Goal: Task Accomplishment & Management: Manage account settings

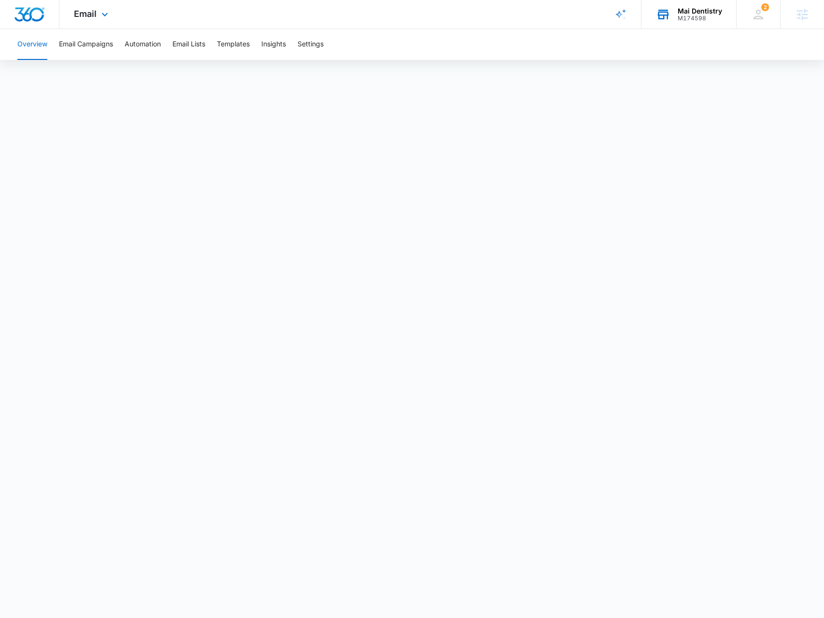
click at [715, 13] on div "Mai Dentistry" at bounding box center [700, 11] width 44 height 8
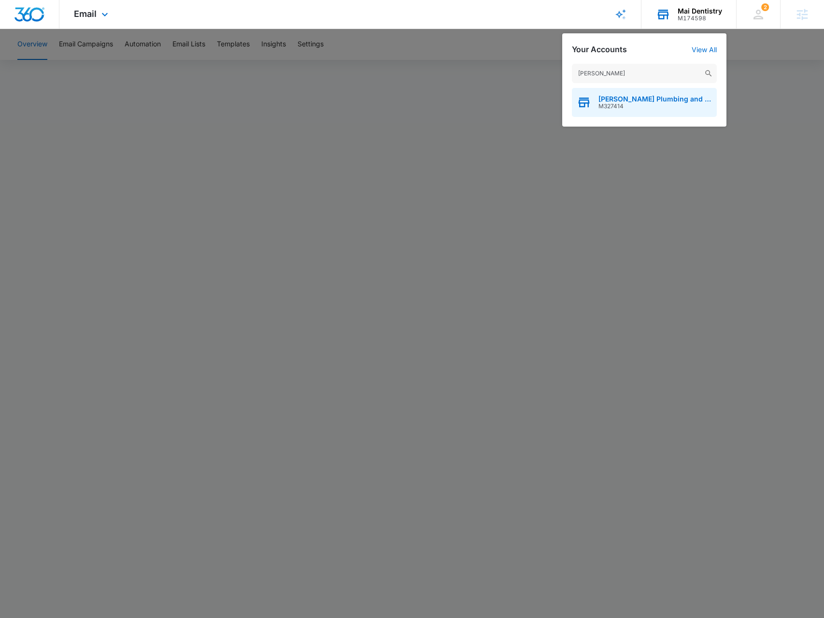
type input "Croy"
click at [645, 95] on span "[PERSON_NAME] Plumbing and Heating" at bounding box center [656, 99] width 114 height 8
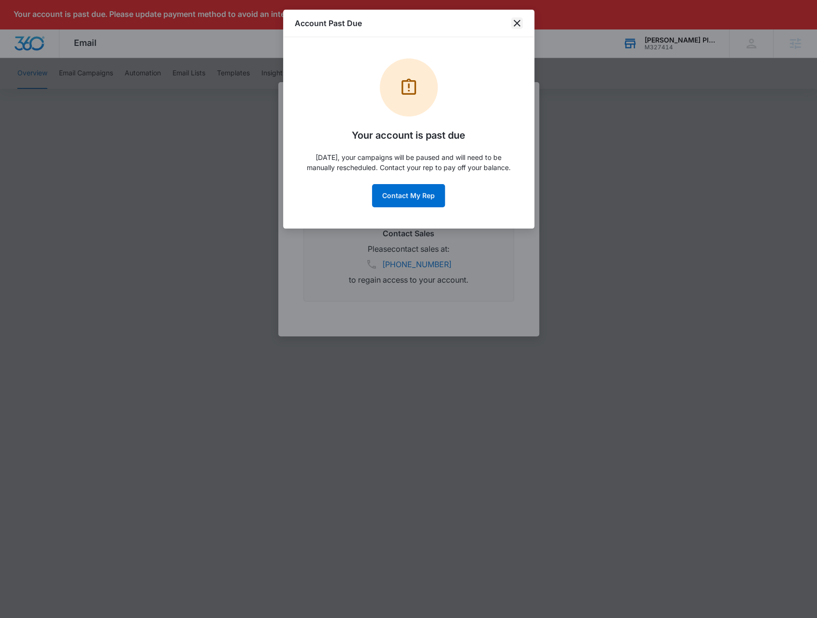
click at [516, 21] on icon "close" at bounding box center [517, 23] width 12 height 12
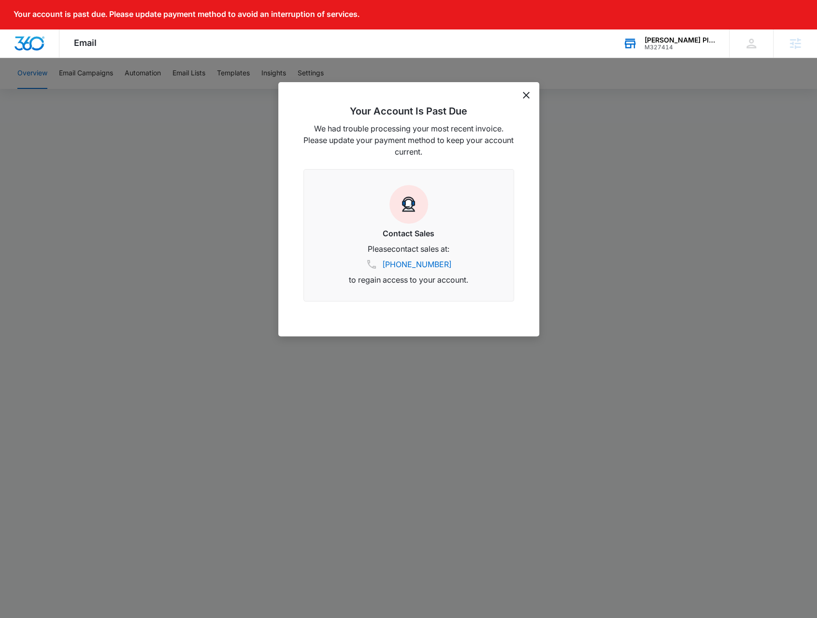
click at [525, 96] on icon "dismiss this dialog" at bounding box center [526, 95] width 7 height 7
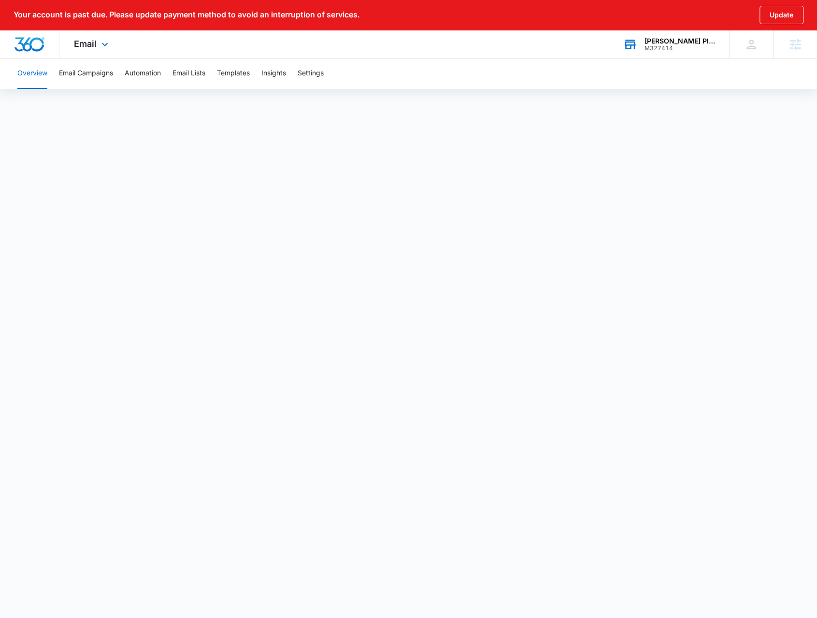
drag, startPoint x: 103, startPoint y: 37, endPoint x: 104, endPoint y: 77, distance: 39.6
click at [103, 37] on div "Email Apps Reputation Websites Forms CRM Email Social POS Content Ads Intellige…" at bounding box center [92, 44] width 66 height 29
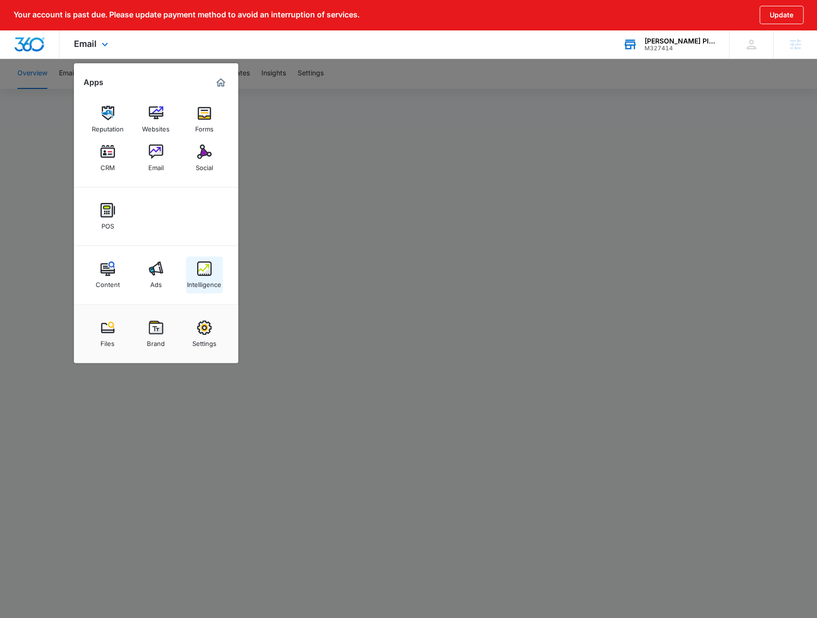
click at [205, 261] on img at bounding box center [204, 268] width 14 height 14
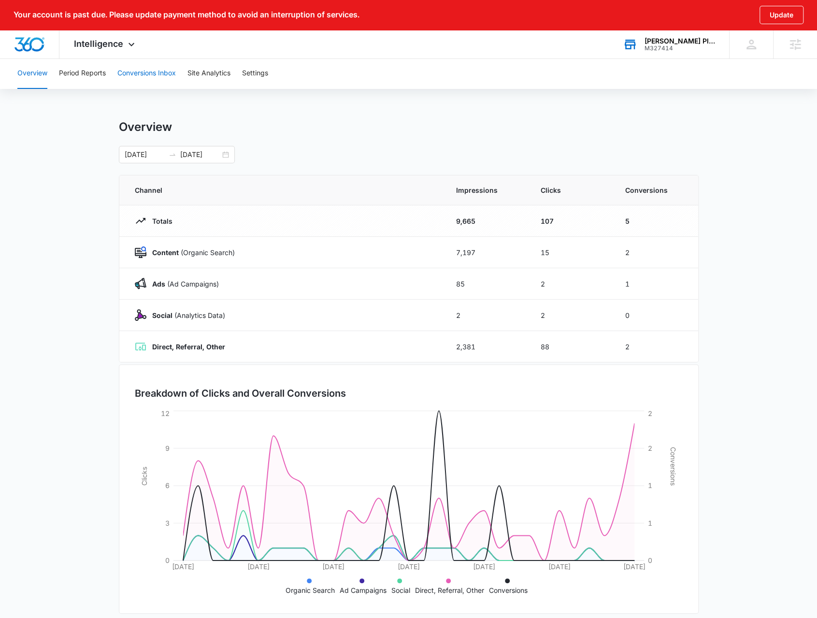
click at [134, 73] on button "Conversions Inbox" at bounding box center [146, 73] width 58 height 31
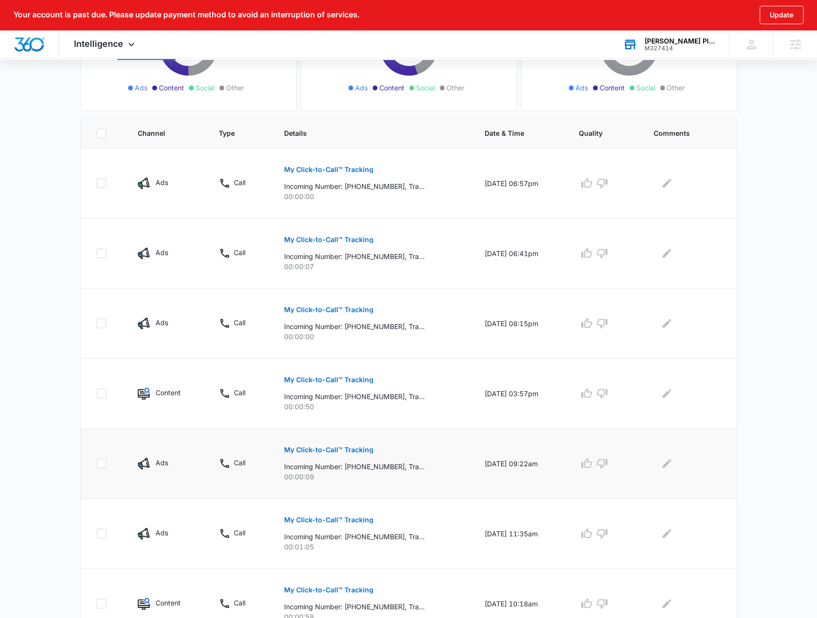
scroll to position [242, 0]
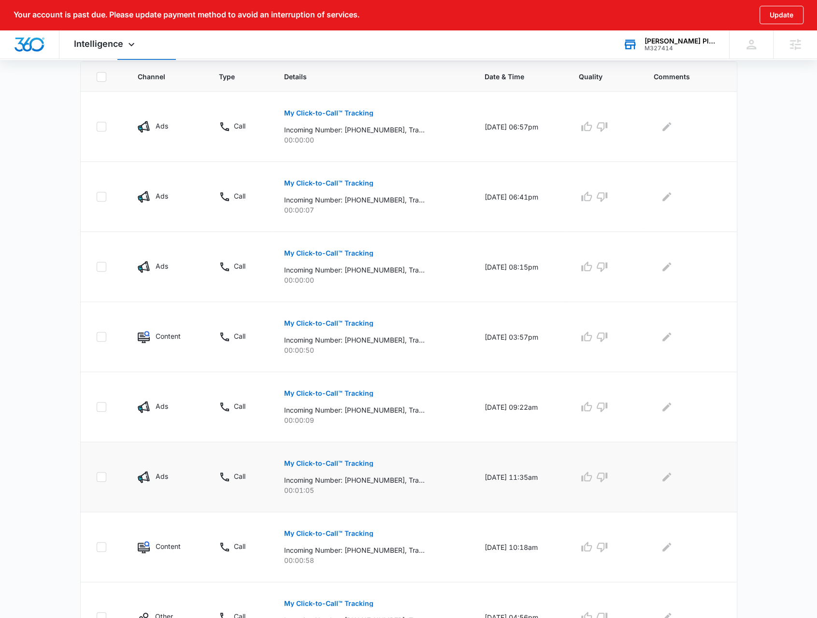
click at [340, 465] on button "My Click-to-Call™ Tracking" at bounding box center [328, 463] width 89 height 23
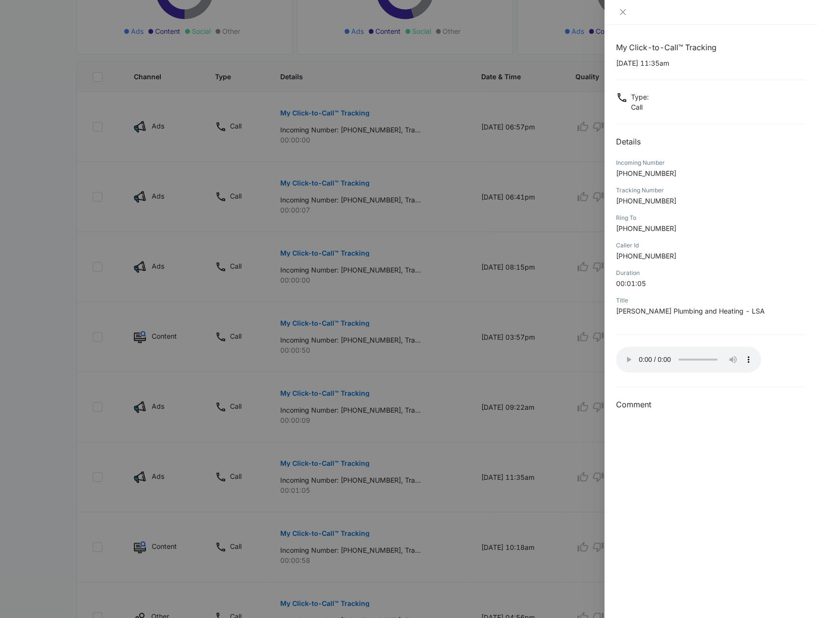
click at [441, 349] on div at bounding box center [408, 309] width 817 height 618
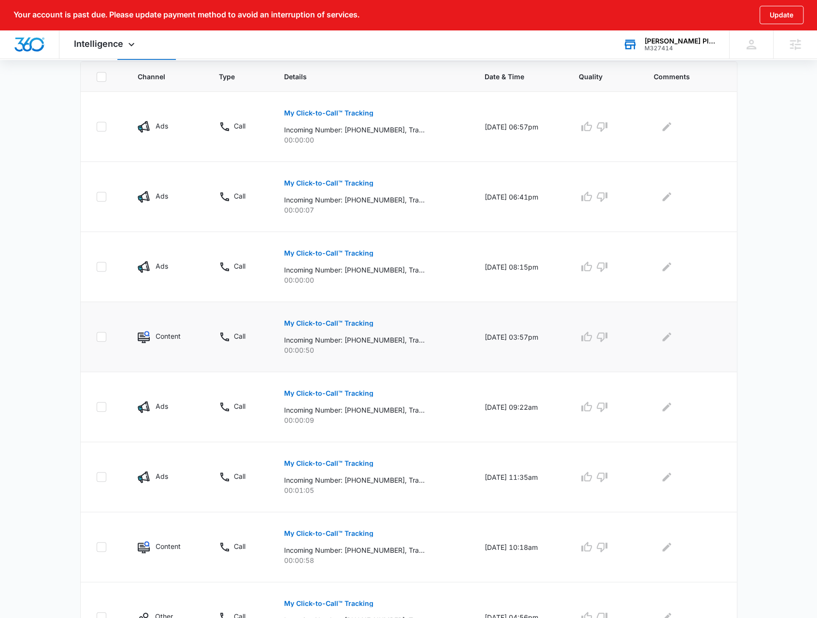
click at [307, 324] on p "My Click-to-Call™ Tracking" at bounding box center [328, 323] width 89 height 7
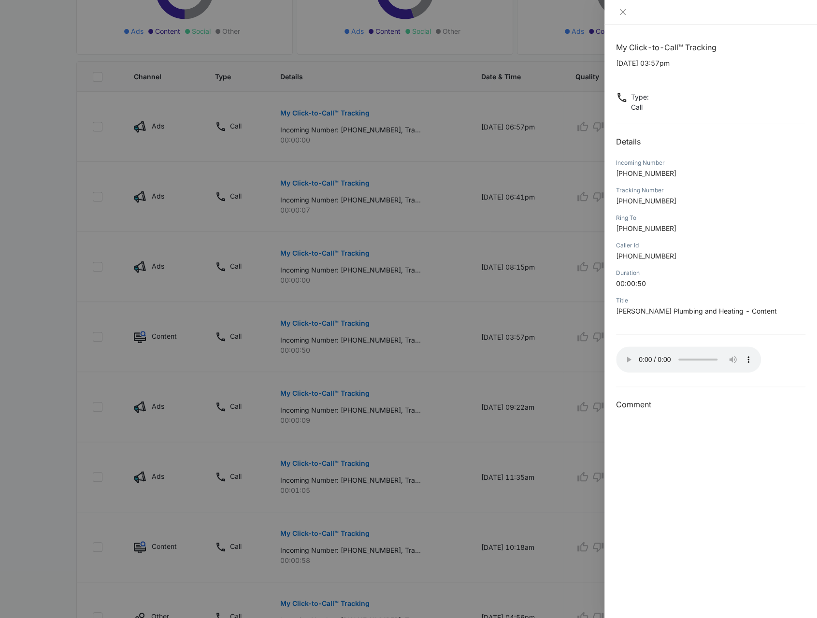
click at [422, 332] on div at bounding box center [408, 309] width 817 height 618
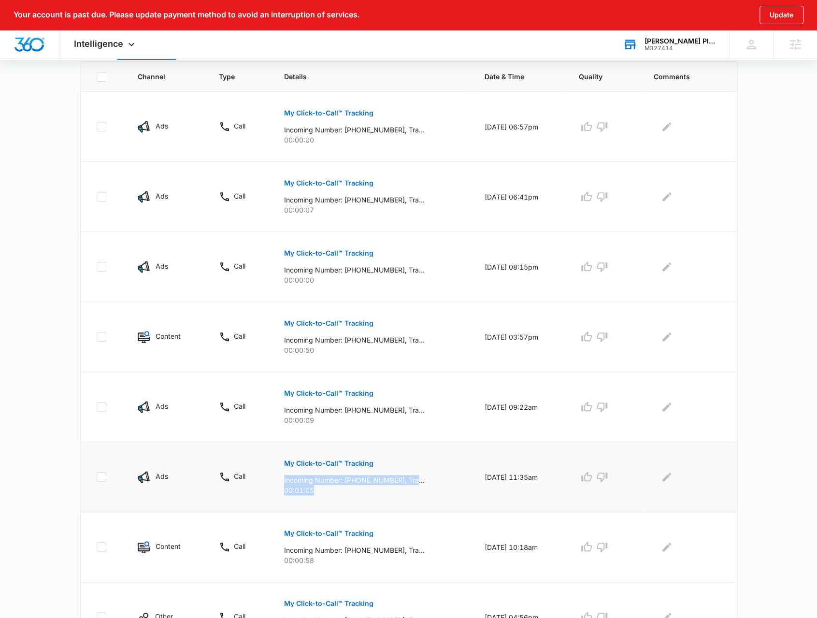
drag, startPoint x: 309, startPoint y: 491, endPoint x: 279, endPoint y: 483, distance: 30.9
click at [284, 483] on div "My Click-to-Call™ Tracking Incoming Number: +16179570539, Tracking Number: +197…" at bounding box center [372, 473] width 177 height 43
click at [288, 489] on p "00:01:05" at bounding box center [372, 490] width 177 height 10
click at [324, 467] on button "My Click-to-Call™ Tracking" at bounding box center [328, 463] width 89 height 23
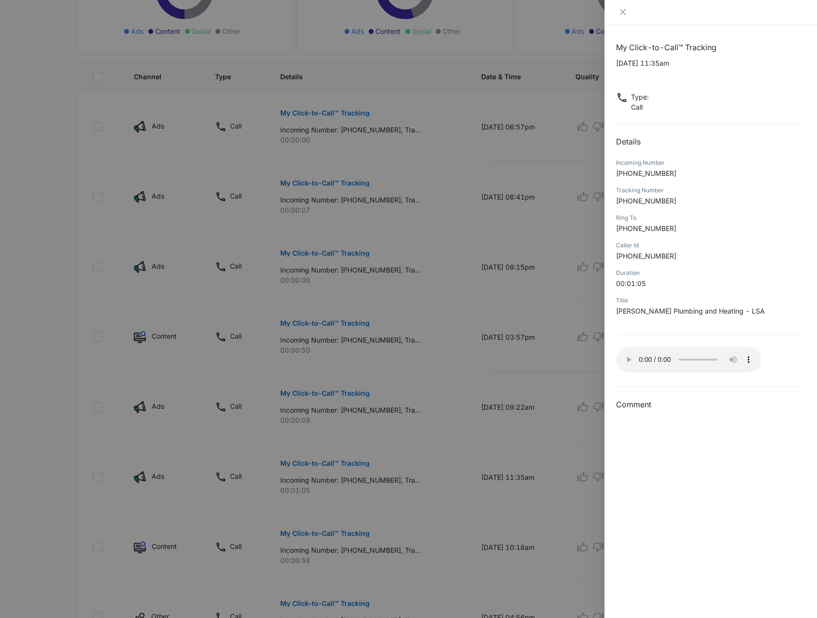
drag, startPoint x: 630, startPoint y: 383, endPoint x: 622, endPoint y: 371, distance: 15.3
click at [623, 379] on div "My Click-to-Call™ Tracking 09/26/2025 at 11:35am Type : Call Details Incoming N…" at bounding box center [710, 226] width 189 height 369
click at [372, 314] on div at bounding box center [408, 309] width 817 height 618
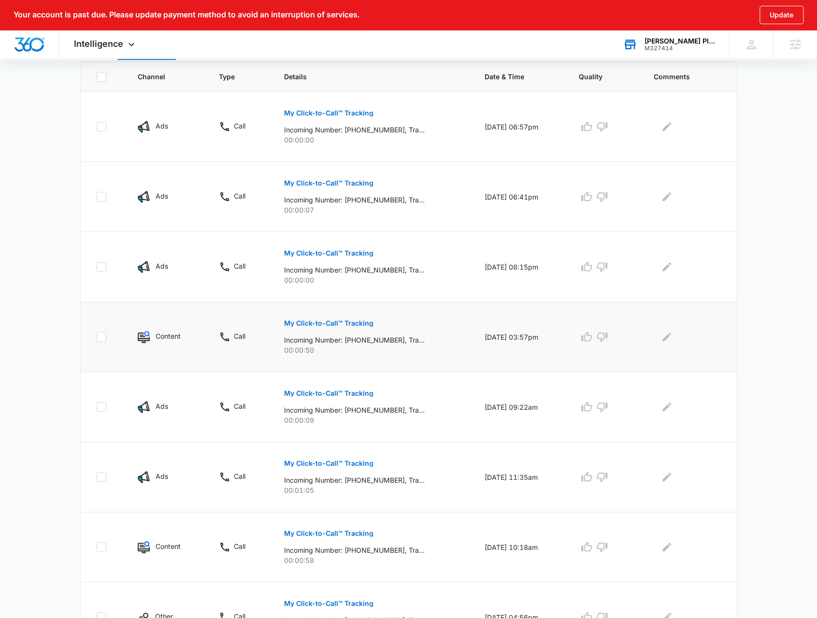
click at [333, 322] on p "My Click-to-Call™ Tracking" at bounding box center [328, 323] width 89 height 7
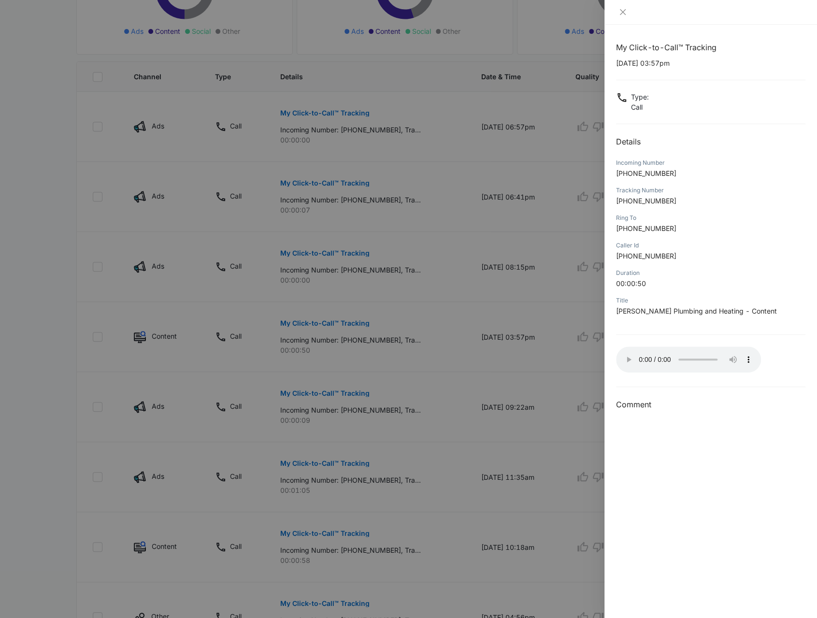
click at [428, 353] on div at bounding box center [408, 309] width 817 height 618
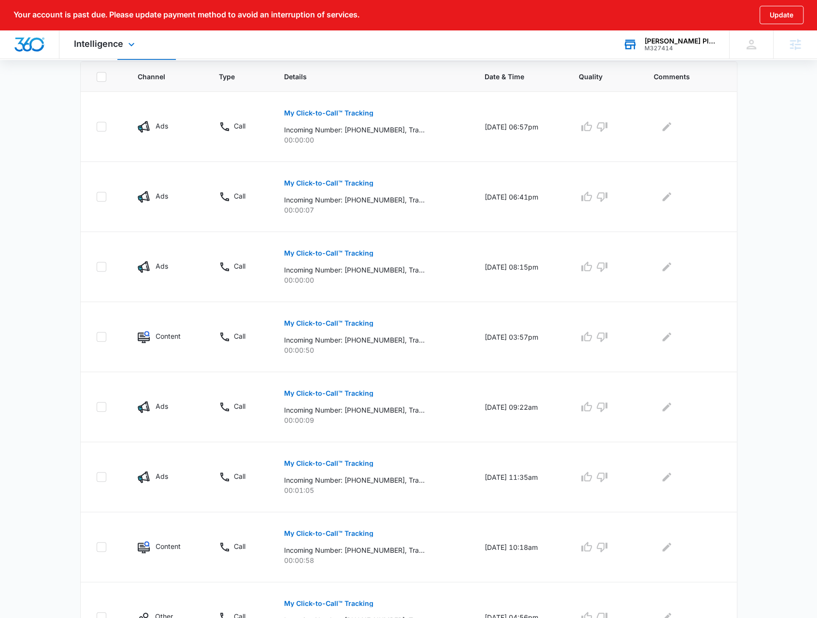
click at [122, 42] on div "Intelligence Apps Reputation Websites Forms CRM Email Social POS Content Ads In…" at bounding box center [105, 44] width 92 height 29
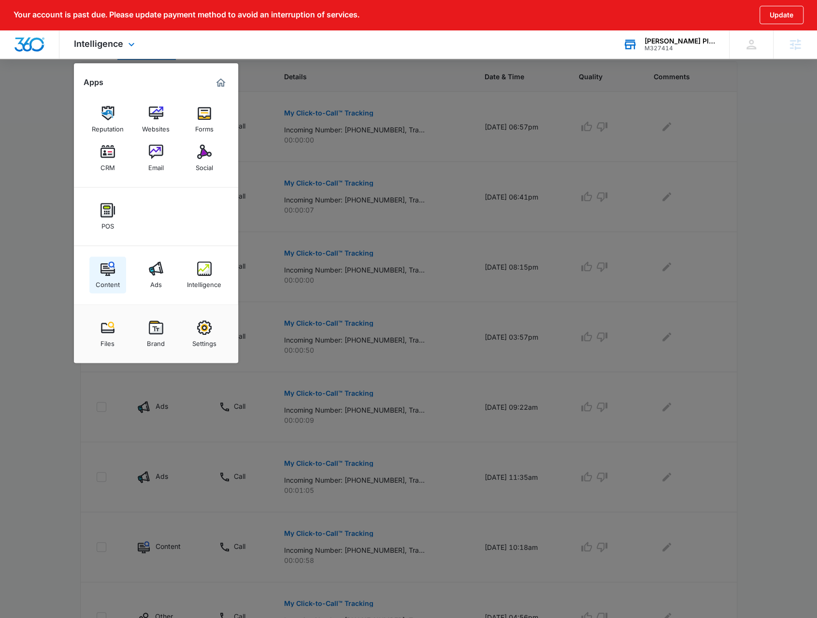
click at [110, 271] on img at bounding box center [107, 268] width 14 height 14
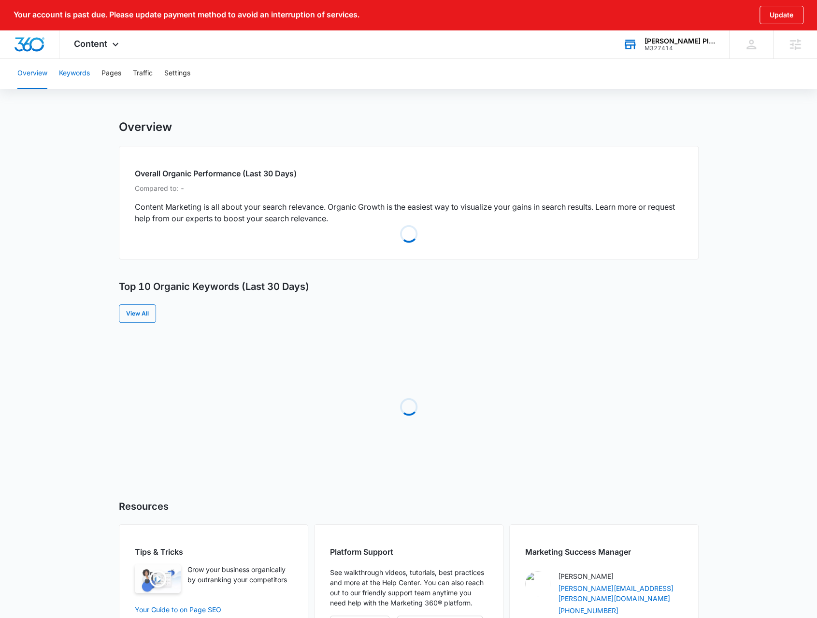
click at [85, 74] on button "Keywords" at bounding box center [74, 73] width 31 height 31
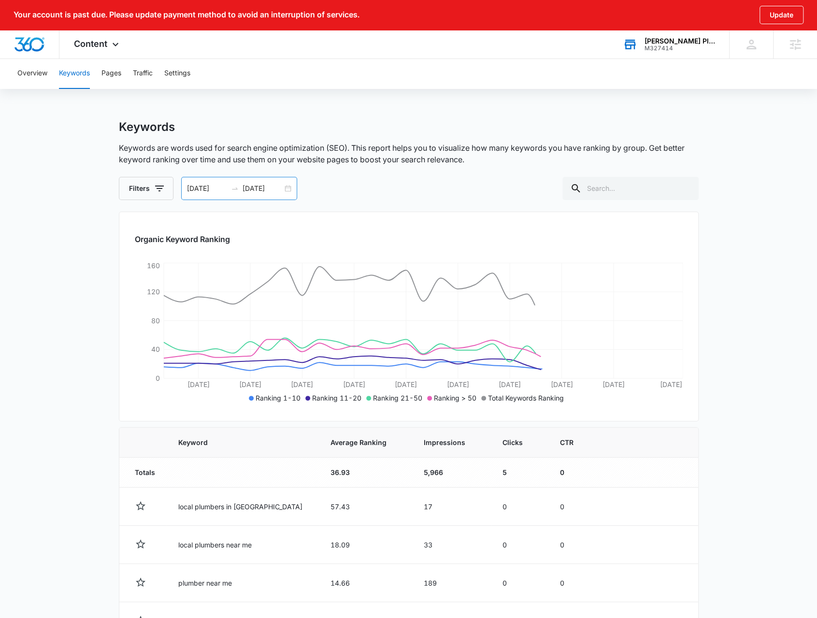
click at [289, 189] on div "08/21/2025 09/20/2025" at bounding box center [239, 188] width 116 height 23
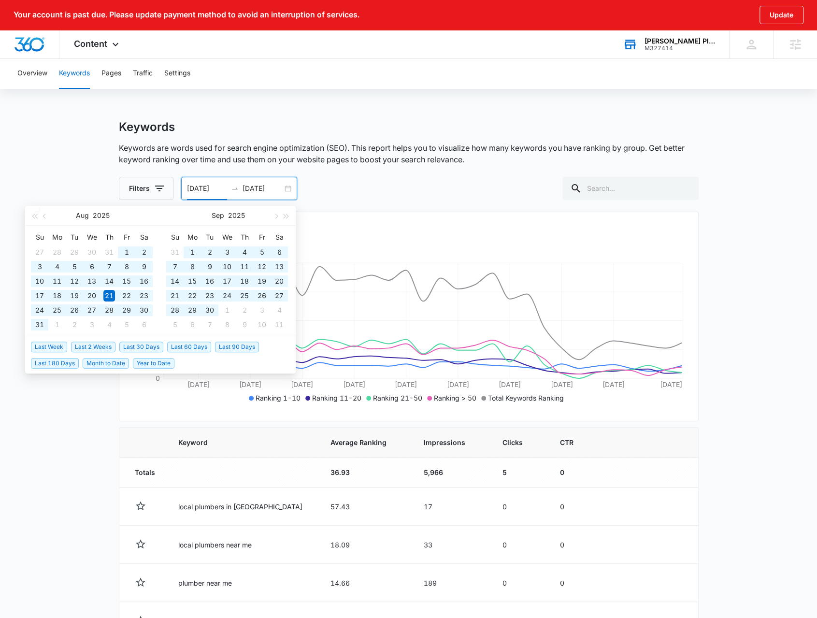
click at [142, 365] on span "Year to Date" at bounding box center [154, 363] width 42 height 11
type input "01/01/2025"
type input "10/04/2025"
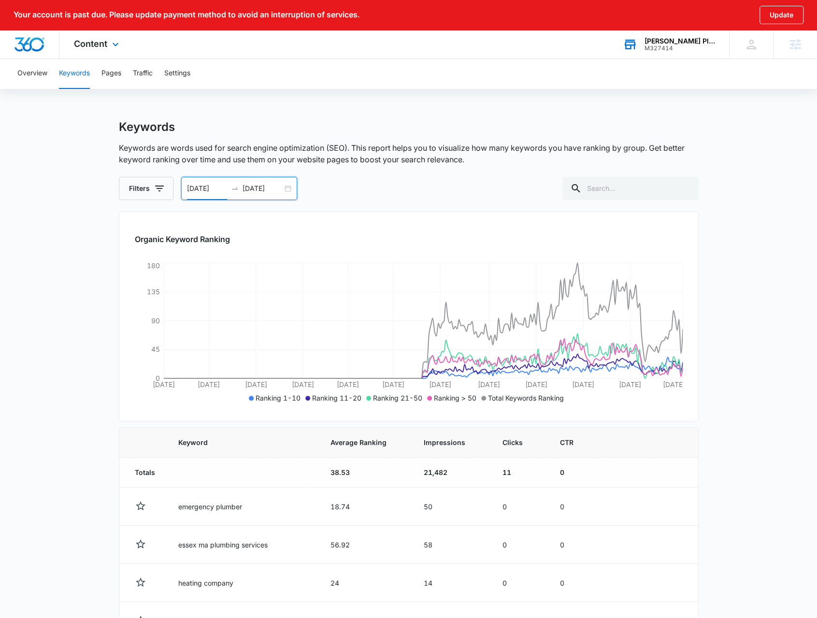
click at [116, 55] on div "Content Apps Reputation Websites Forms CRM Email Social POS Content Ads Intelli…" at bounding box center [97, 44] width 76 height 29
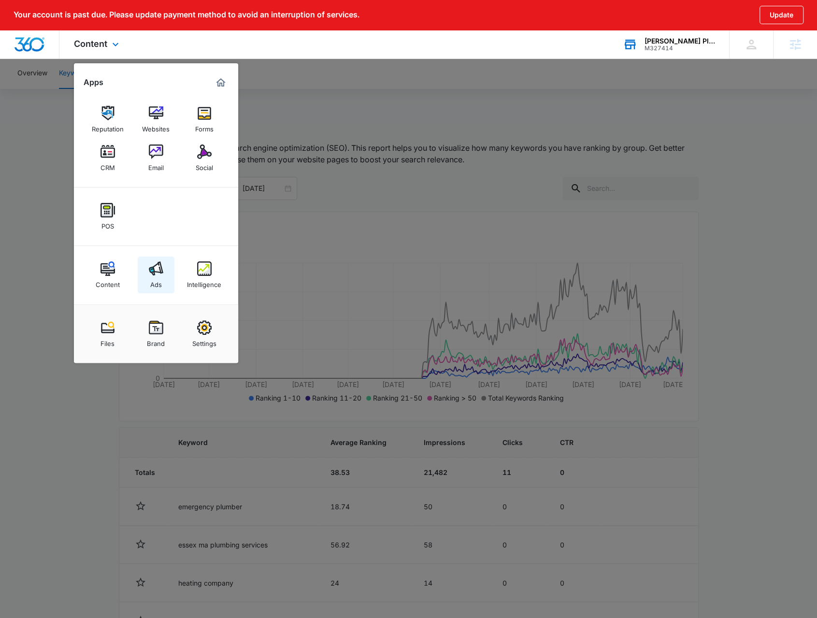
click at [151, 268] on img at bounding box center [156, 268] width 14 height 14
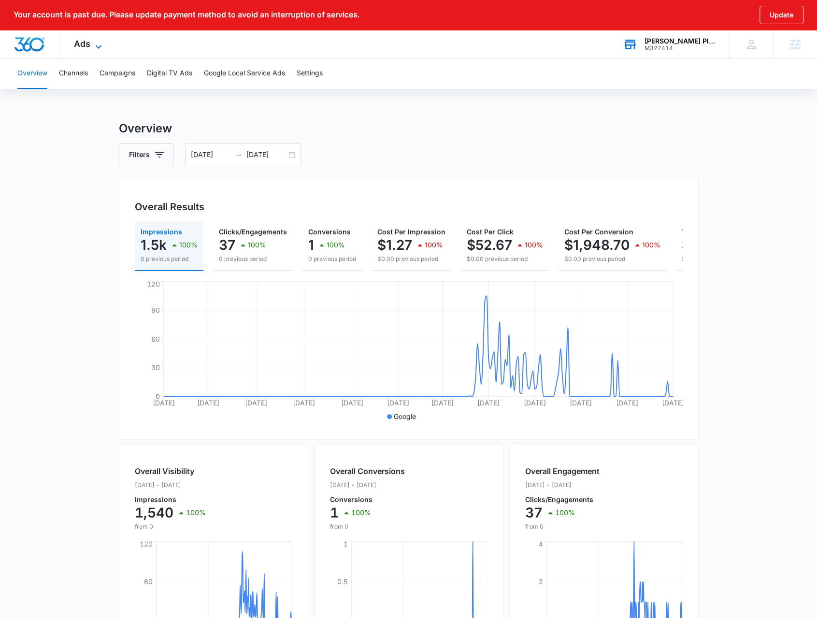
click at [102, 49] on icon at bounding box center [99, 47] width 12 height 12
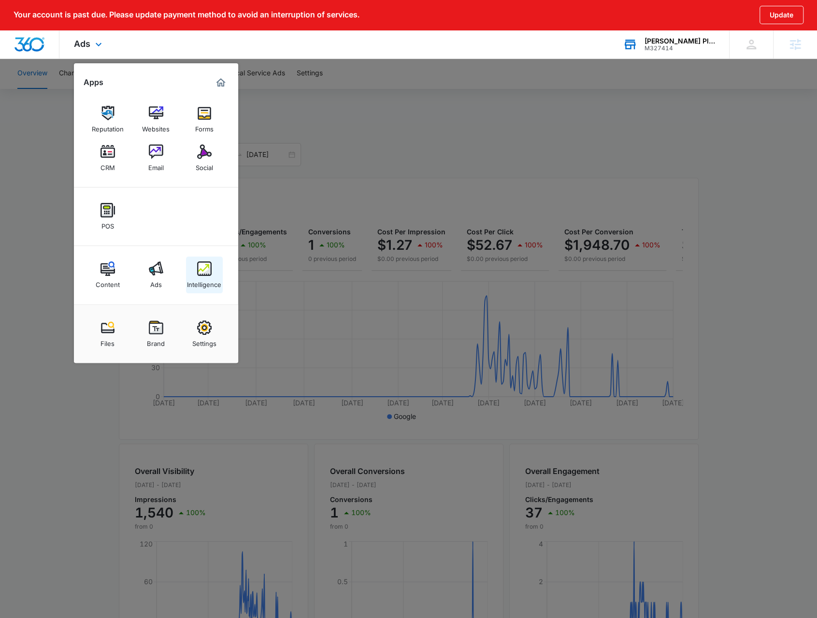
click at [213, 286] on div "Intelligence" at bounding box center [204, 282] width 34 height 13
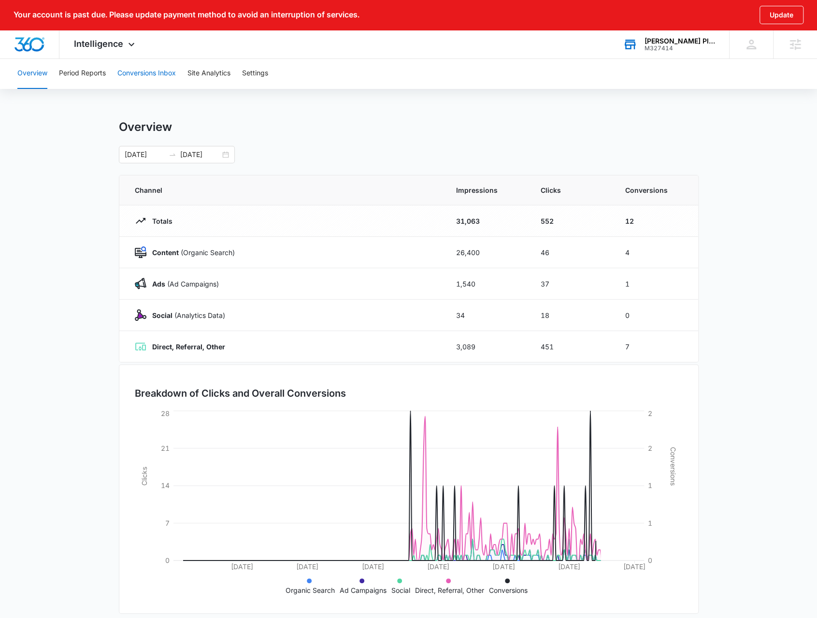
click at [141, 74] on button "Conversions Inbox" at bounding box center [146, 73] width 58 height 31
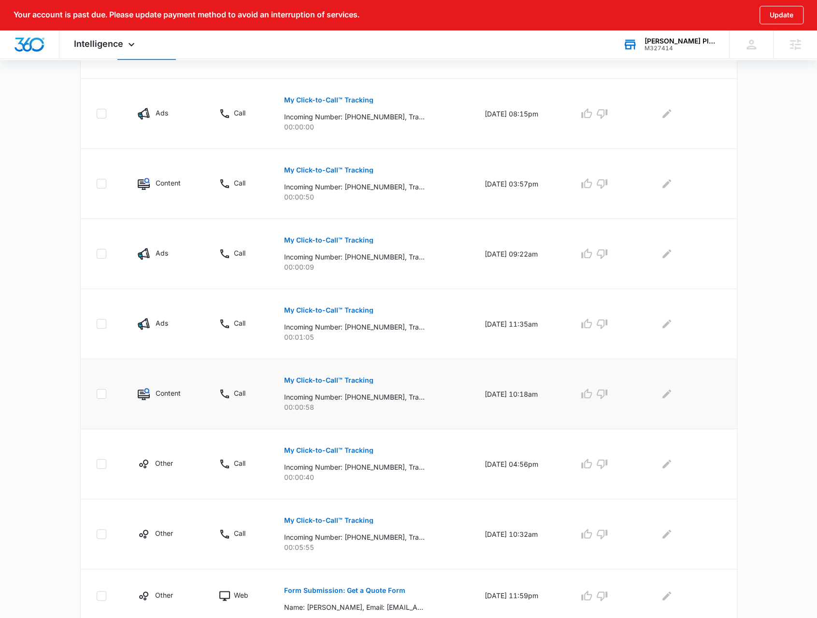
scroll to position [427, 0]
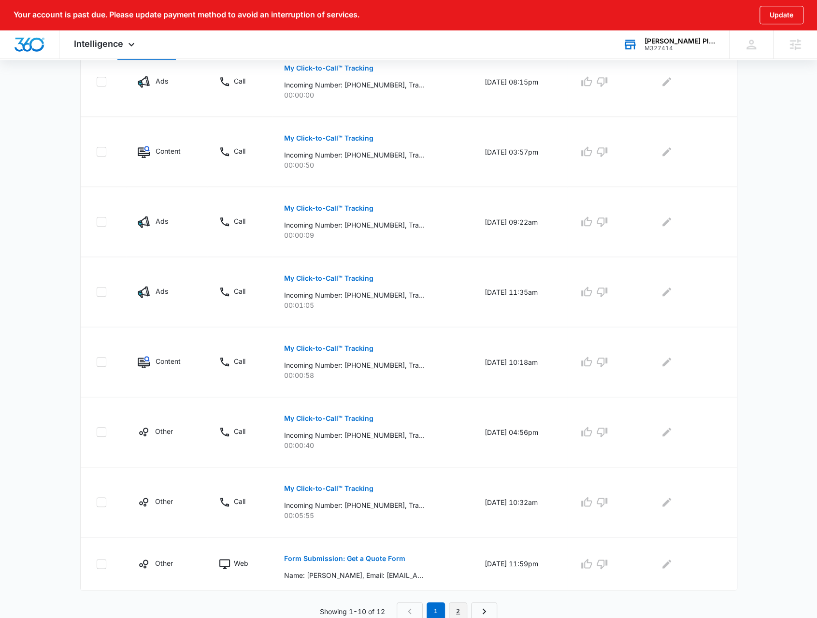
click at [455, 608] on link "2" at bounding box center [458, 611] width 18 height 18
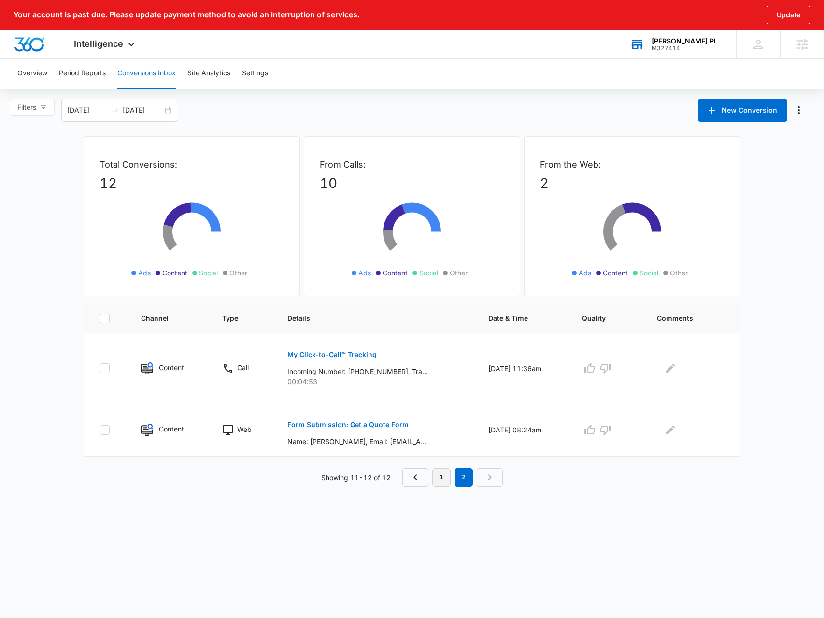
click at [440, 476] on link "1" at bounding box center [441, 477] width 18 height 18
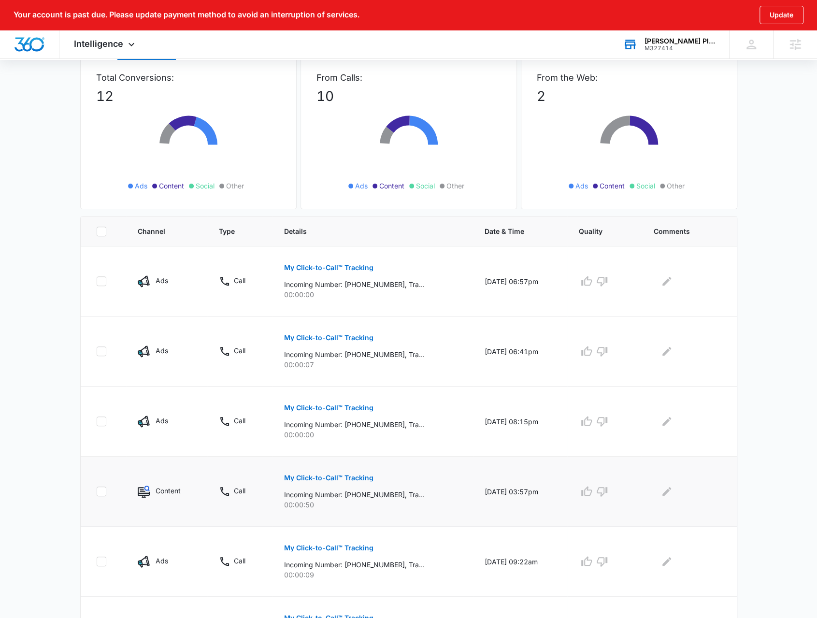
scroll to position [97, 0]
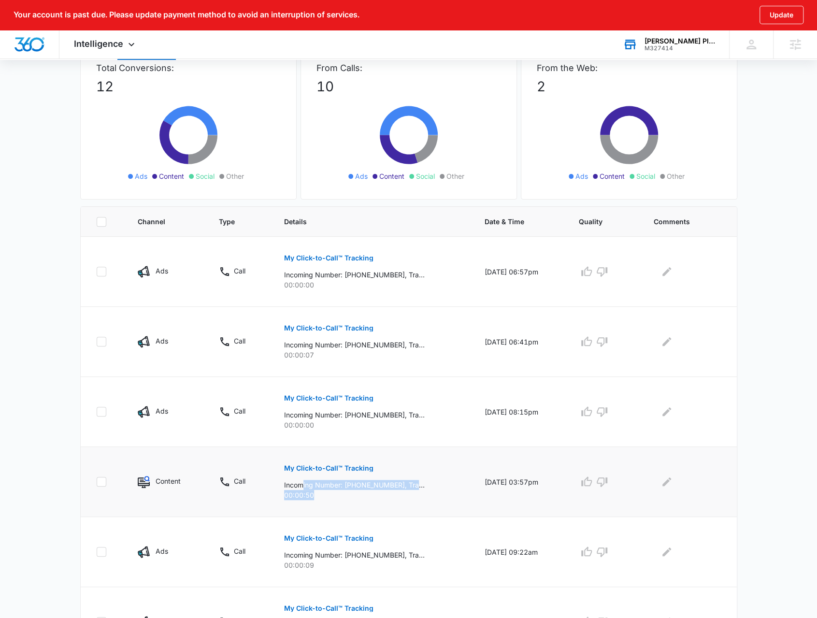
drag, startPoint x: 311, startPoint y: 492, endPoint x: 297, endPoint y: 485, distance: 15.8
click at [297, 485] on div "My Click-to-Call™ Tracking Incoming Number: +19784239107, Tracking Number: +197…" at bounding box center [372, 478] width 177 height 43
click at [296, 490] on p "00:00:50" at bounding box center [372, 495] width 177 height 10
drag, startPoint x: 291, startPoint y: 489, endPoint x: 325, endPoint y: 494, distance: 33.8
click at [325, 494] on p "00:00:50" at bounding box center [372, 495] width 177 height 10
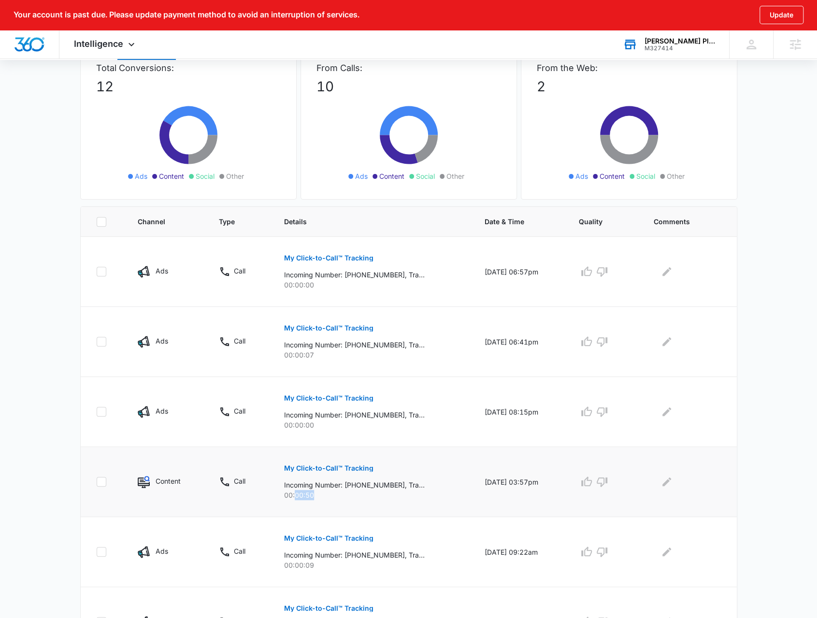
drag, startPoint x: 323, startPoint y: 493, endPoint x: 312, endPoint y: 492, distance: 10.6
click at [322, 493] on p "00:00:50" at bounding box center [372, 495] width 177 height 10
click at [312, 492] on p "00:00:50" at bounding box center [372, 495] width 177 height 10
drag, startPoint x: 314, startPoint y: 493, endPoint x: 280, endPoint y: 483, distance: 35.3
click at [284, 483] on div "My Click-to-Call™ Tracking Incoming Number: +19784239107, Tracking Number: +197…" at bounding box center [372, 478] width 177 height 43
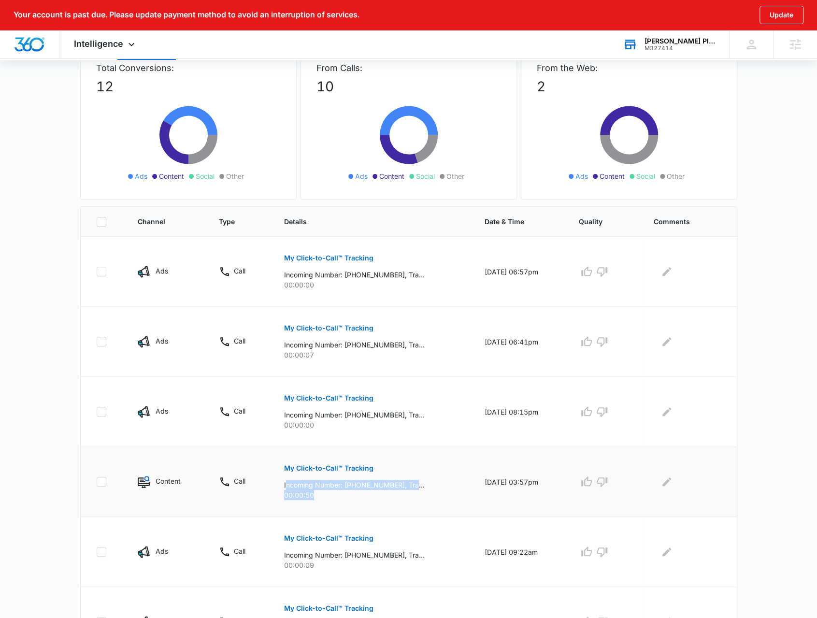
click at [284, 483] on p "Incoming Number: +19784239107, Tracking Number: +19782134396, Ring To: +1978979…" at bounding box center [354, 485] width 141 height 10
drag, startPoint x: 276, startPoint y: 483, endPoint x: 311, endPoint y: 493, distance: 36.8
click at [311, 493] on td "My Click-to-Call™ Tracking Incoming Number: +19784239107, Tracking Number: +197…" at bounding box center [372, 482] width 200 height 70
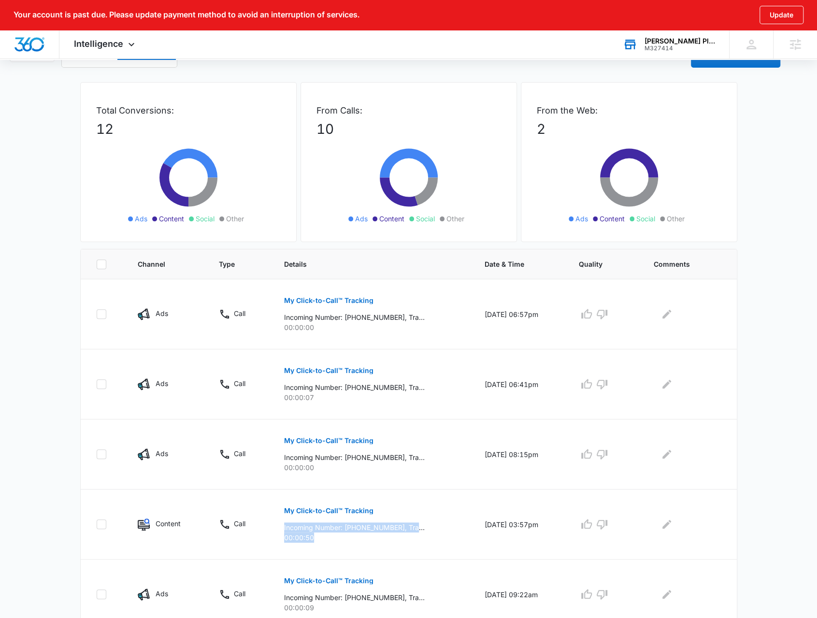
scroll to position [0, 0]
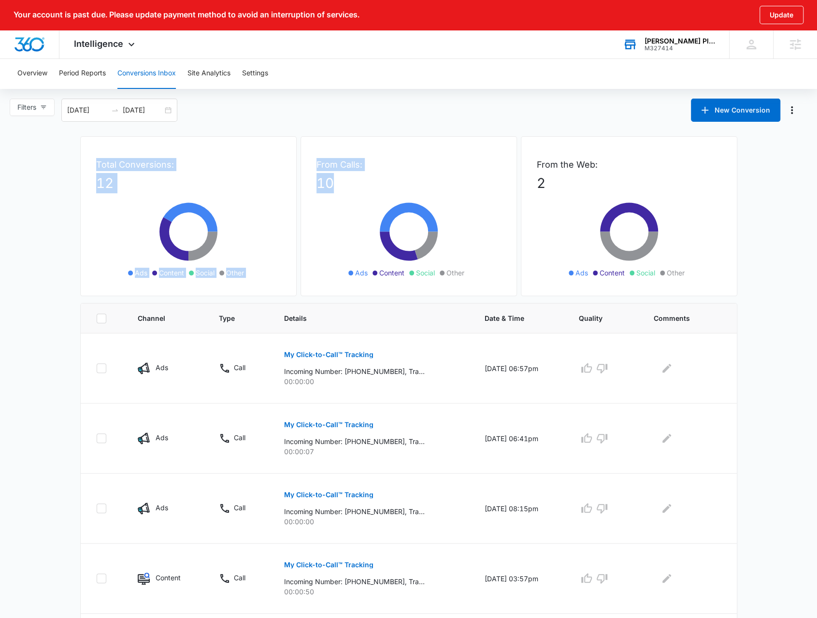
drag, startPoint x: 93, startPoint y: 164, endPoint x: 359, endPoint y: 177, distance: 267.0
click at [361, 177] on div "Total Conversions: 12 Ads Content Social Other From Calls: 10 Ads Content Socia…" at bounding box center [408, 219] width 657 height 167
click at [358, 177] on p "10" at bounding box center [408, 183] width 185 height 20
click at [507, 182] on div "From Calls: 10 Ads Content Social Other" at bounding box center [408, 216] width 216 height 160
drag, startPoint x: 553, startPoint y: 181, endPoint x: 108, endPoint y: 172, distance: 445.0
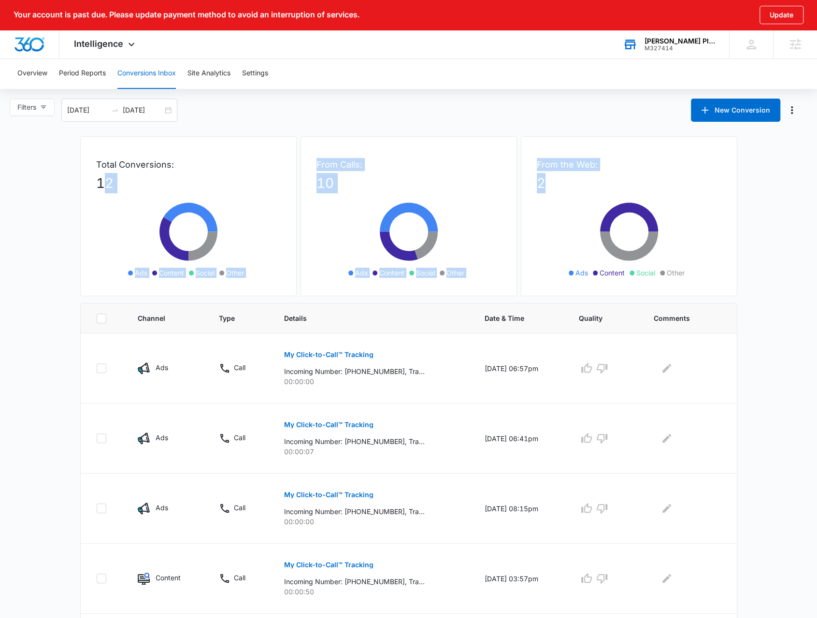
click at [108, 172] on div "Total Conversions: 12 Ads Content Social Other From Calls: 10 Ads Content Socia…" at bounding box center [408, 219] width 657 height 167
click at [103, 170] on p "Total Conversions:" at bounding box center [188, 164] width 185 height 13
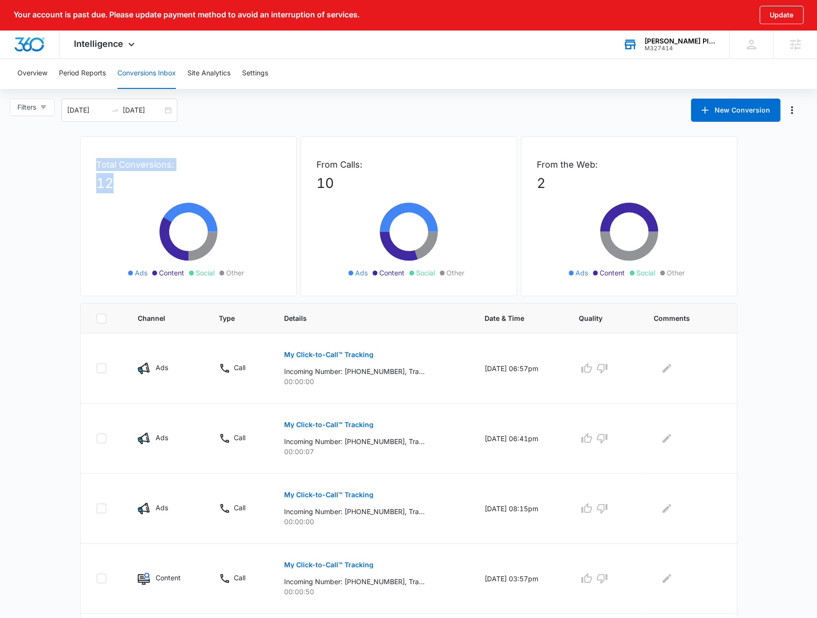
drag, startPoint x: 93, startPoint y: 159, endPoint x: 115, endPoint y: 178, distance: 29.1
click at [115, 178] on div "Total Conversions: 12 Ads Content Social Other" at bounding box center [188, 216] width 216 height 160
drag, startPoint x: 315, startPoint y: 162, endPoint x: 338, endPoint y: 183, distance: 31.1
click at [338, 183] on div "From Calls: 10 Ads Content Social Other" at bounding box center [408, 216] width 216 height 160
drag, startPoint x: 89, startPoint y: 162, endPoint x: 548, endPoint y: 175, distance: 459.2
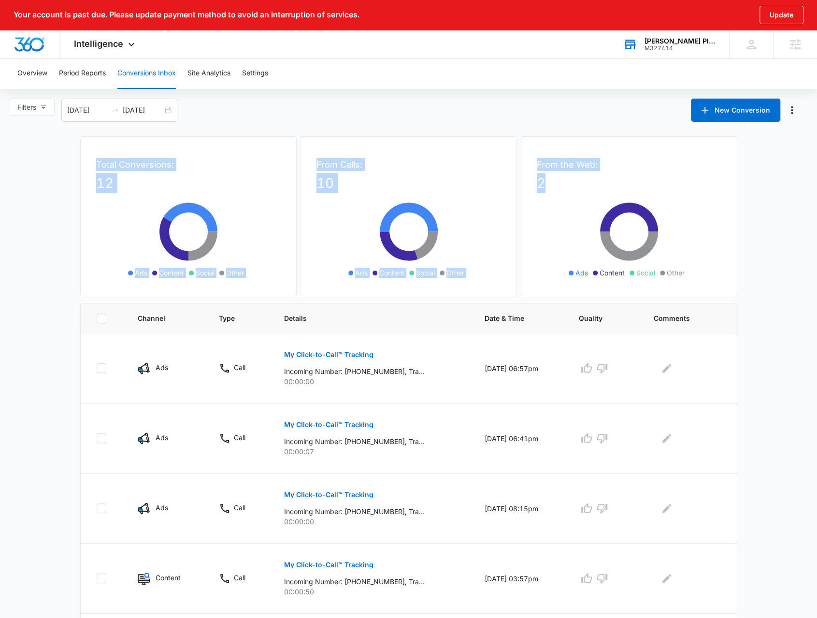
click at [548, 175] on div "Total Conversions: 12 Ads Content Social Other From Calls: 10 Ads Content Socia…" at bounding box center [408, 219] width 657 height 167
click at [549, 175] on p "2" at bounding box center [629, 183] width 185 height 20
drag, startPoint x: 555, startPoint y: 180, endPoint x: 180, endPoint y: 156, distance: 375.7
click at [180, 156] on div "Total Conversions: 12 Ads Content Social Other From Calls: 10 Ads Content Socia…" at bounding box center [408, 219] width 657 height 167
click at [180, 156] on div "Total Conversions: 12 Ads Content Social Other" at bounding box center [188, 216] width 216 height 160
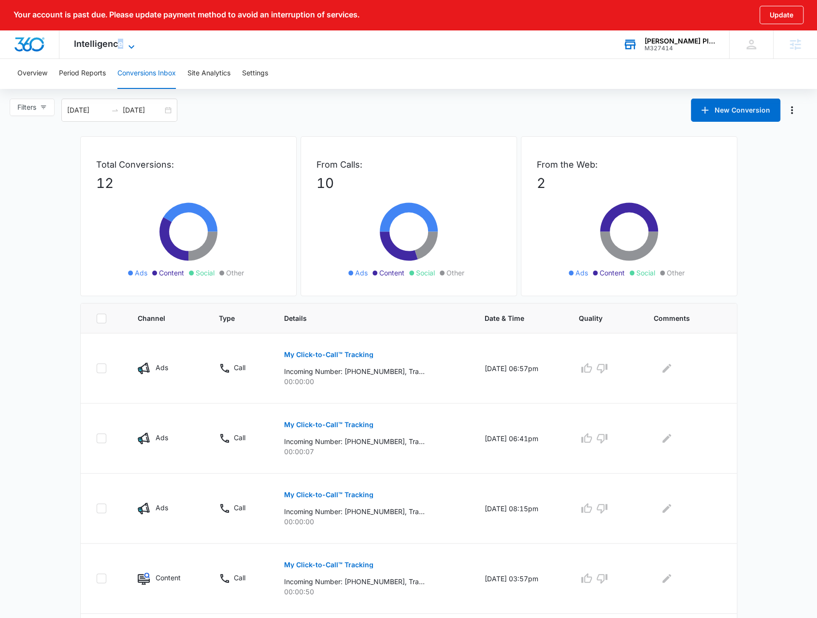
click at [119, 47] on span "Intelligence" at bounding box center [98, 44] width 49 height 10
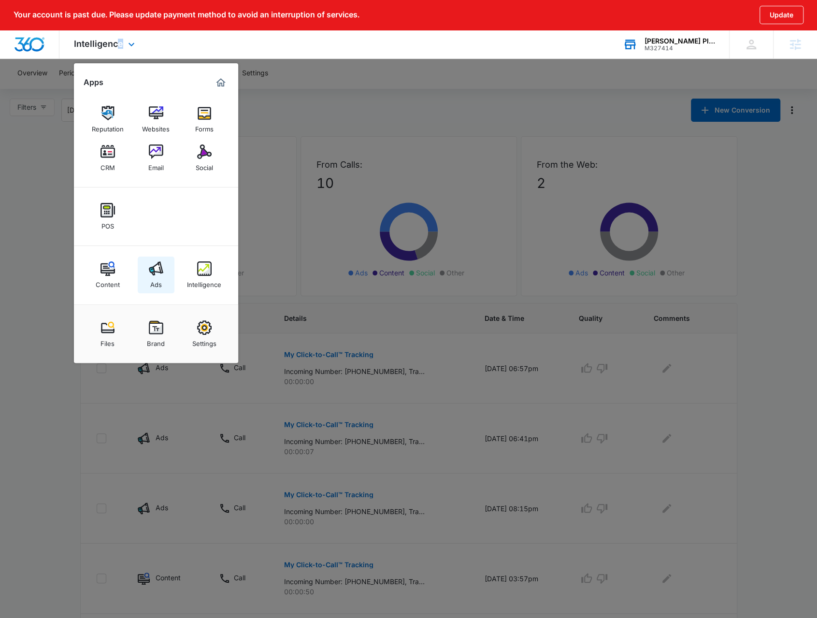
click at [154, 261] on img at bounding box center [156, 268] width 14 height 14
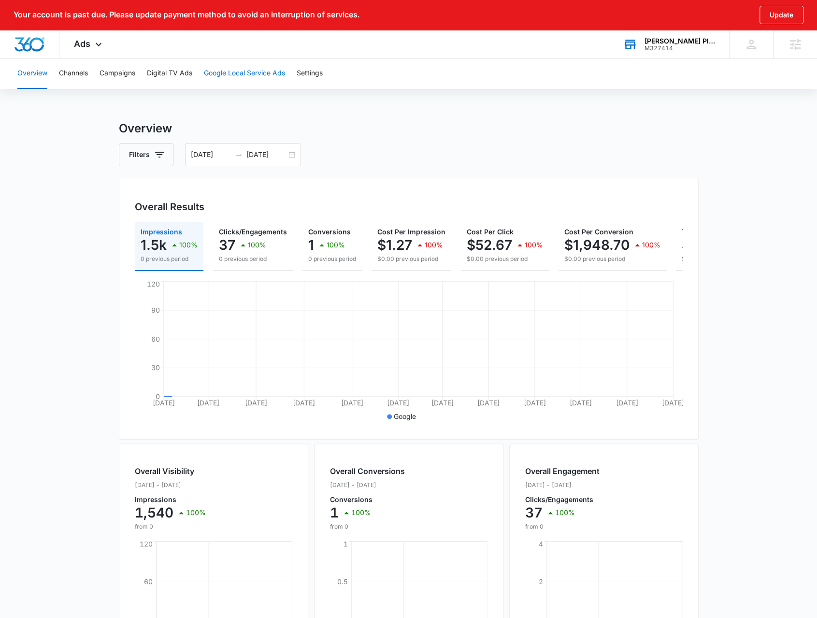
click at [234, 75] on button "Google Local Service Ads" at bounding box center [244, 73] width 81 height 31
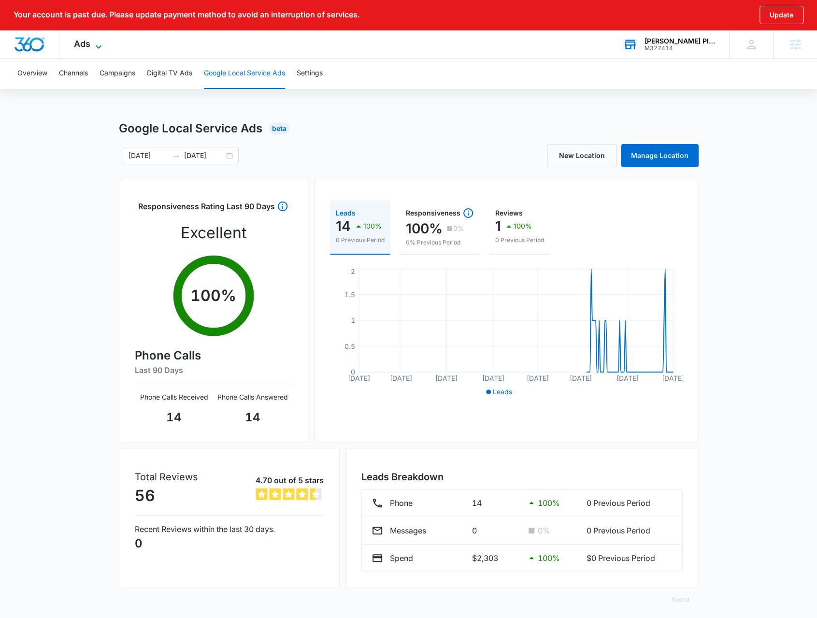
click at [96, 42] on icon at bounding box center [99, 47] width 12 height 12
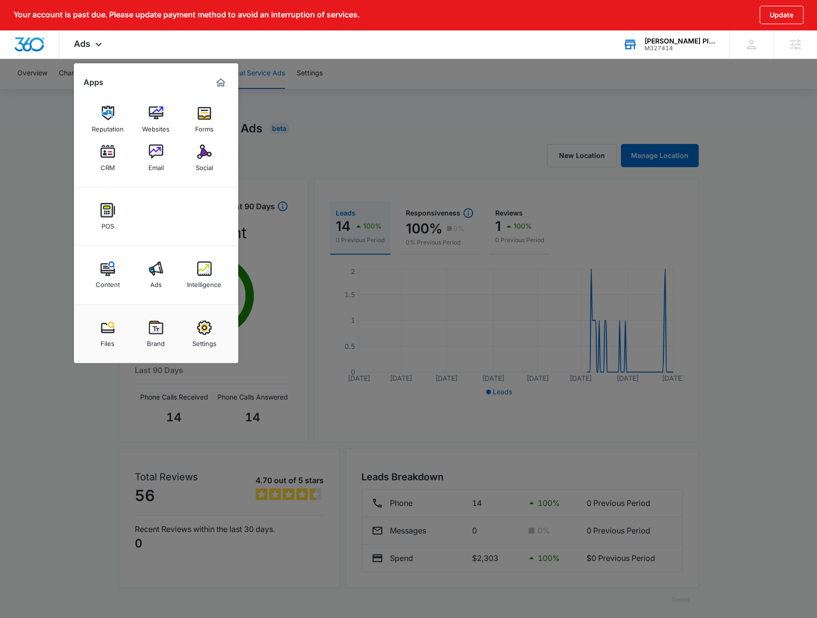
click at [319, 157] on div at bounding box center [408, 309] width 817 height 618
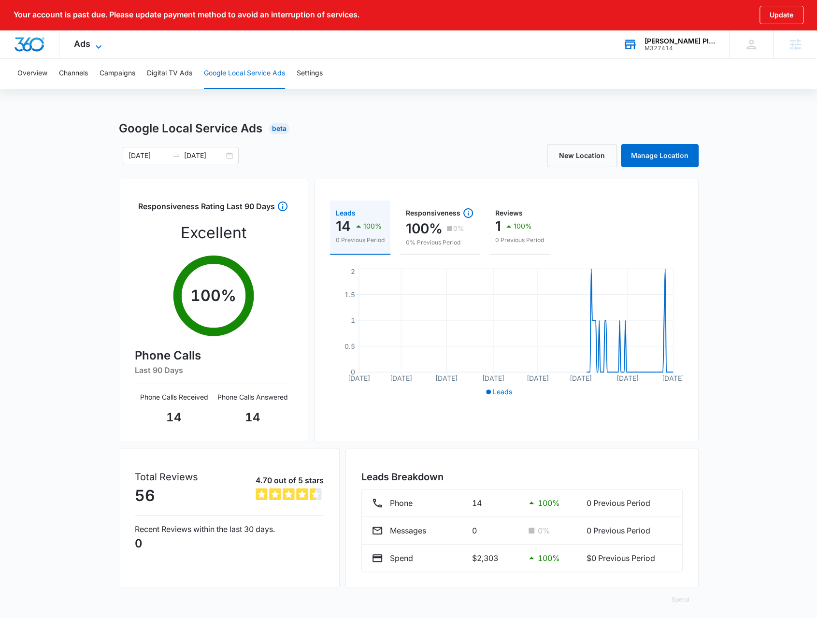
click at [100, 44] on icon at bounding box center [99, 47] width 12 height 12
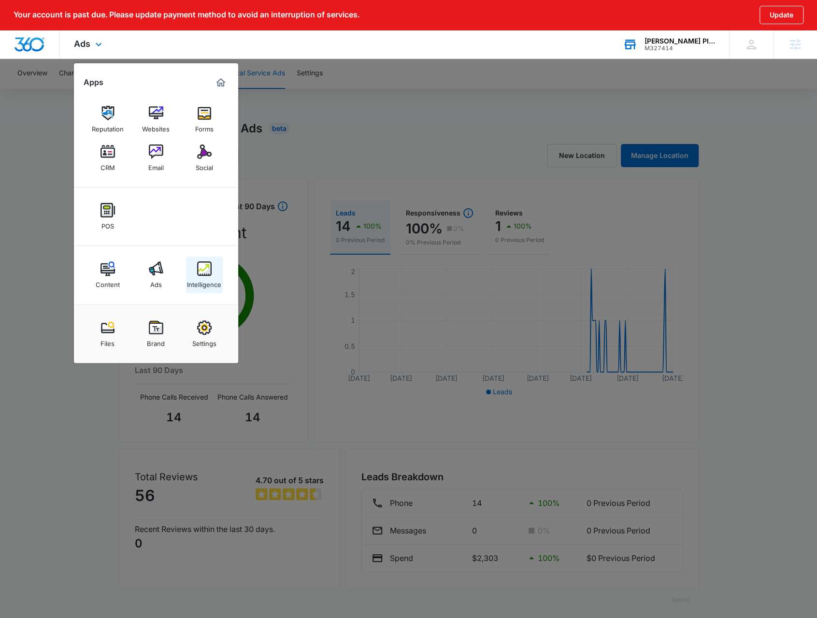
click at [207, 260] on link "Intelligence" at bounding box center [204, 275] width 37 height 37
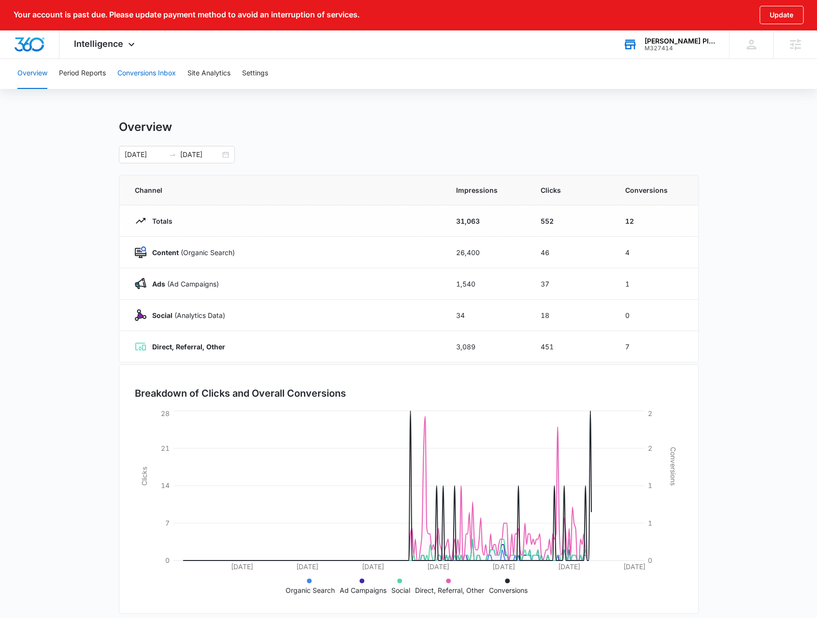
click at [128, 82] on button "Conversions Inbox" at bounding box center [146, 73] width 58 height 31
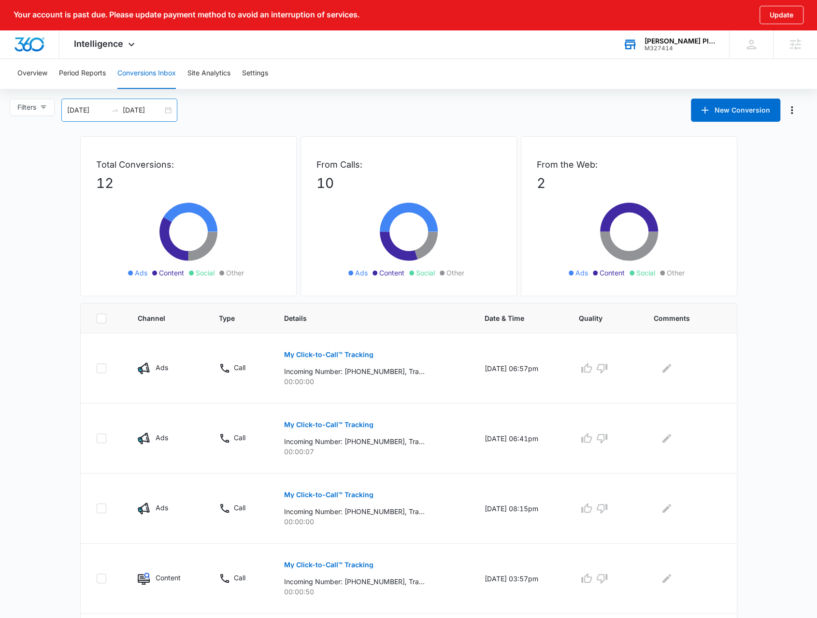
click at [165, 110] on div "09/07/2025 10/07/2025" at bounding box center [119, 110] width 116 height 23
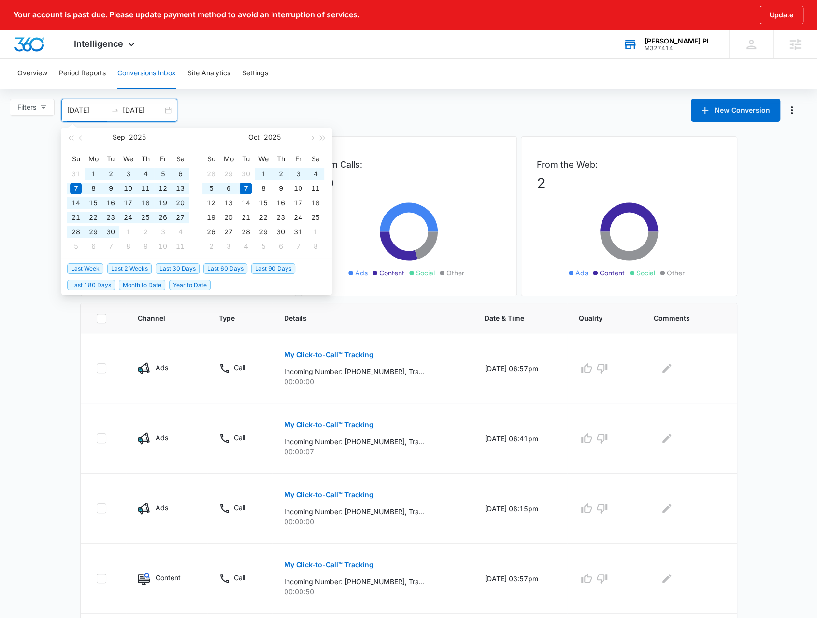
drag, startPoint x: 182, startPoint y: 286, endPoint x: 179, endPoint y: 282, distance: 5.9
click at [182, 286] on span "Year to Date" at bounding box center [190, 285] width 42 height 11
type input "01/01/2025"
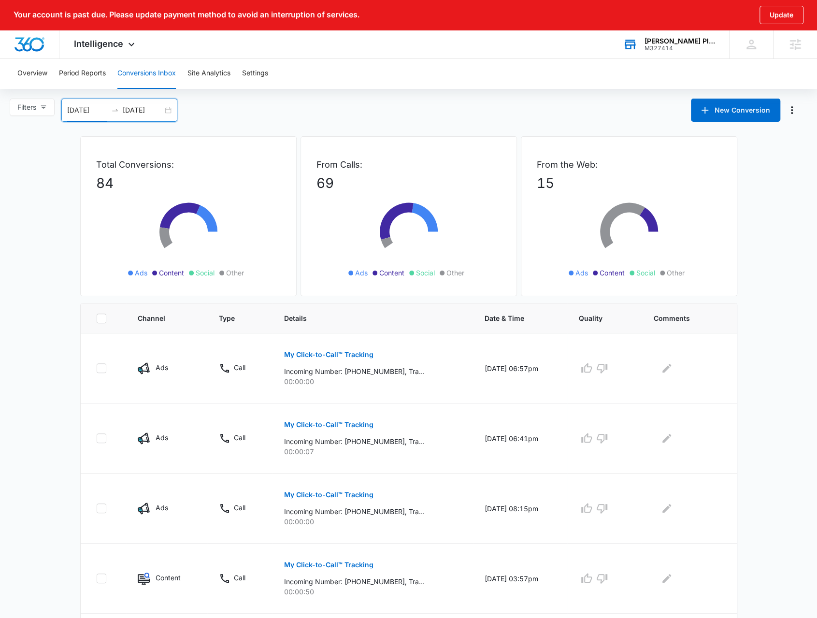
click at [63, 217] on main "Filters 01/01/2025 10/07/2025 New Conversion Jan 2025 Su Mo Tu We Th Fr Sa 29 3…" at bounding box center [408, 573] width 817 height 948
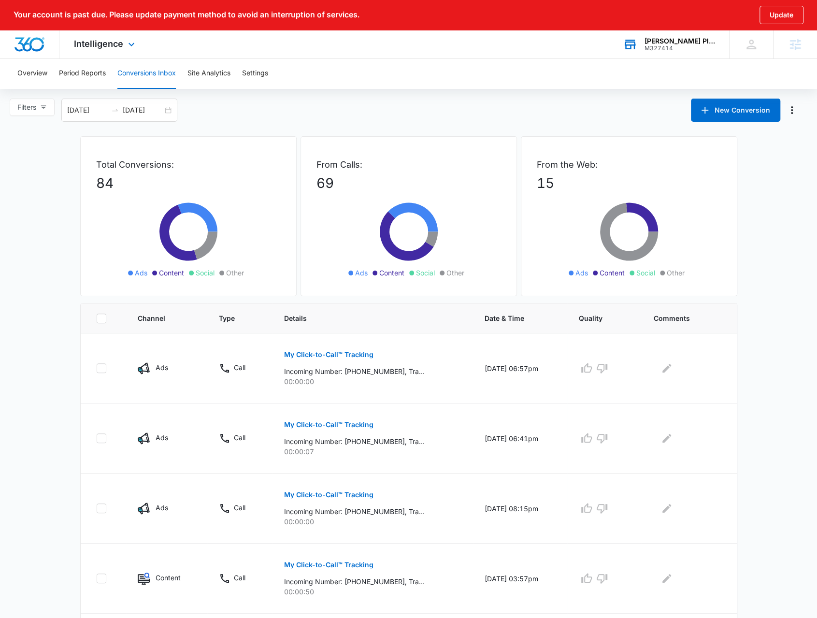
click at [90, 52] on div "Intelligence Apps Reputation Websites Forms CRM Email Social POS Content Ads In…" at bounding box center [105, 44] width 92 height 29
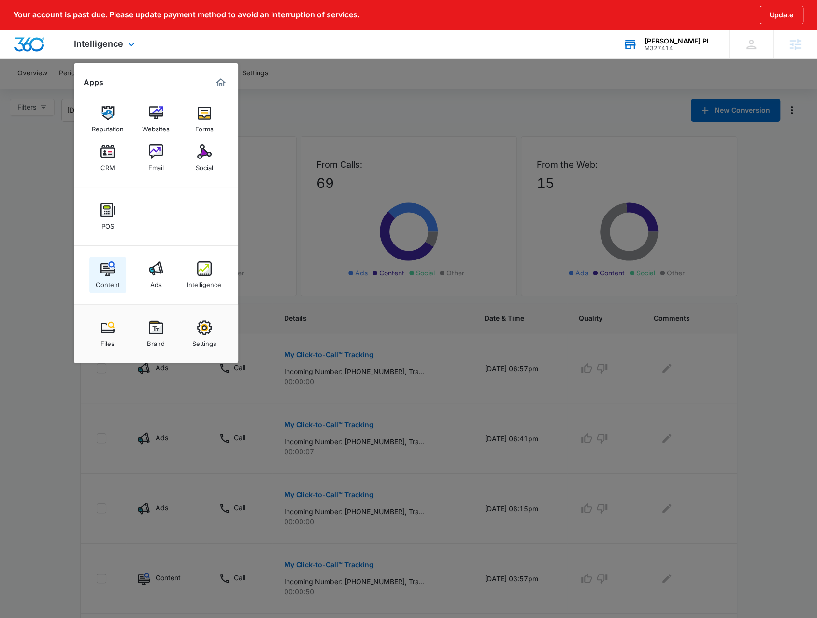
click at [115, 271] on link "Content" at bounding box center [107, 275] width 37 height 37
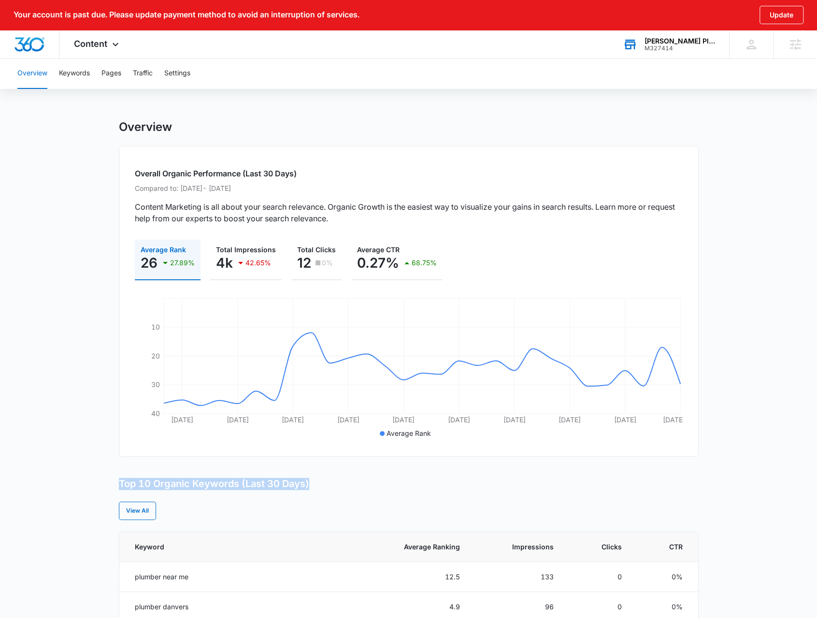
drag, startPoint x: 317, startPoint y: 487, endPoint x: 120, endPoint y: 486, distance: 196.6
click at [120, 486] on div "Top 10 Organic Keywords (Last 30 Days)" at bounding box center [409, 484] width 580 height 12
click at [120, 486] on h3 "Top 10 Organic Keywords (Last 30 Days)" at bounding box center [214, 484] width 190 height 12
drag, startPoint x: 120, startPoint y: 486, endPoint x: 314, endPoint y: 476, distance: 194.0
click at [314, 476] on div "Overview Overall Organic Performance (Last 30 Days) Compared to: Aug 8, 2025 - …" at bounding box center [409, 588] width 580 height 936
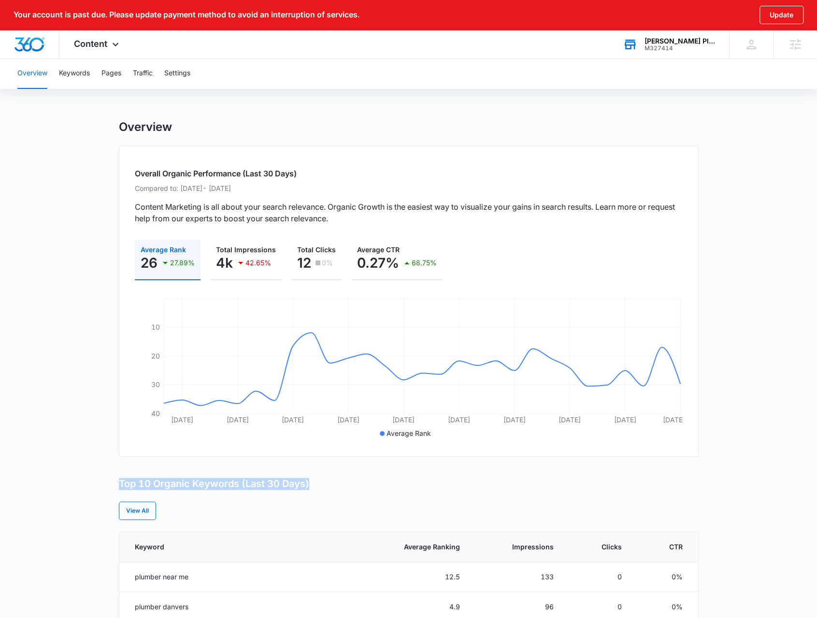
click at [315, 484] on div "Top 10 Organic Keywords (Last 30 Days)" at bounding box center [409, 484] width 580 height 12
drag, startPoint x: 315, startPoint y: 484, endPoint x: 71, endPoint y: 474, distance: 244.6
click at [71, 474] on main "Overview Overall Organic Performance (Last 30 Days) Compared to: Aug 8, 2025 - …" at bounding box center [408, 588] width 817 height 936
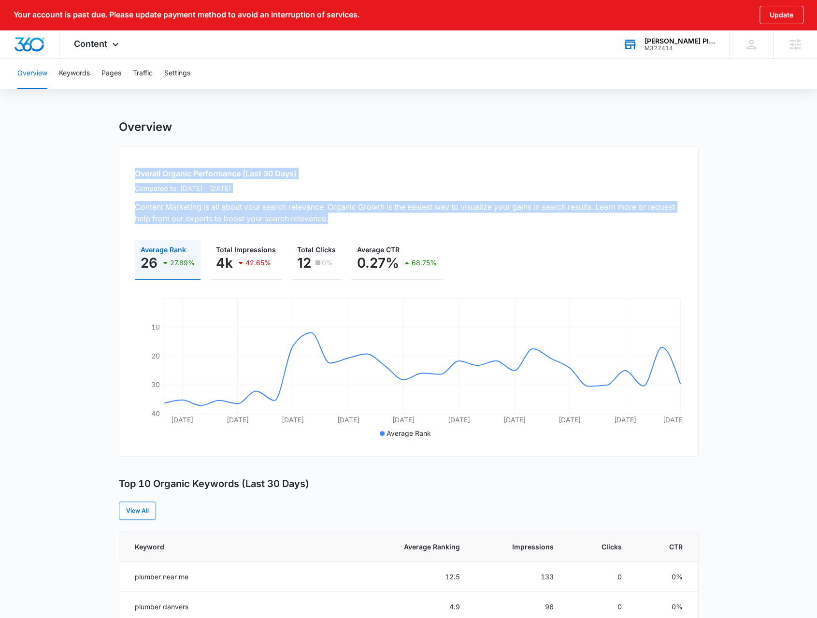
drag, startPoint x: 132, startPoint y: 171, endPoint x: 378, endPoint y: 218, distance: 249.9
click at [378, 218] on div "Overall Organic Performance (Last 30 Days) Compared to: Aug 8, 2025 - Sep 5, 20…" at bounding box center [409, 301] width 580 height 311
click at [378, 218] on p "Content Marketing is all about your search relevance. Organic Growth is the eas…" at bounding box center [409, 212] width 548 height 23
drag, startPoint x: 377, startPoint y: 218, endPoint x: 128, endPoint y: 172, distance: 253.0
click at [128, 172] on div "Overall Organic Performance (Last 30 Days) Compared to: Aug 8, 2025 - Sep 5, 20…" at bounding box center [409, 301] width 580 height 311
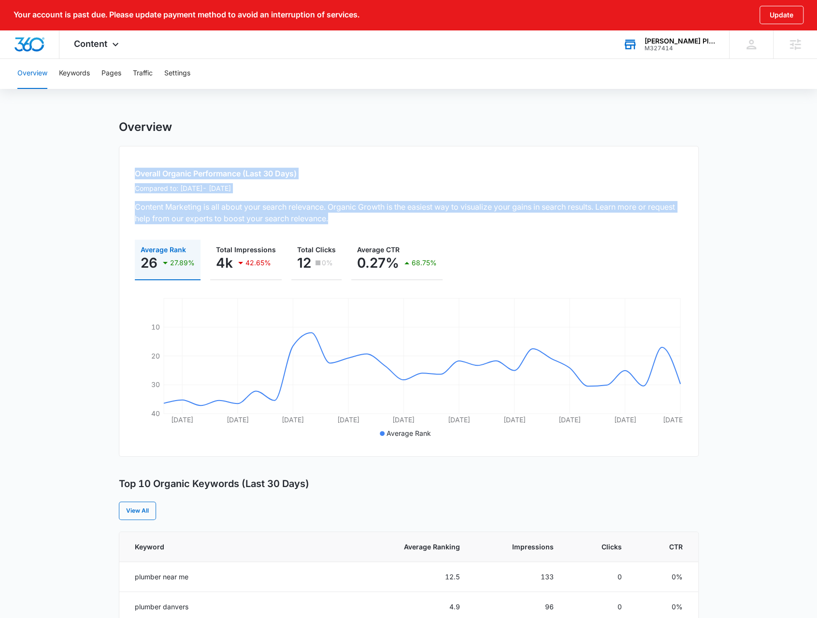
click at [128, 172] on div "Overall Organic Performance (Last 30 Days) Compared to: Aug 8, 2025 - Sep 5, 20…" at bounding box center [409, 301] width 580 height 311
drag, startPoint x: 129, startPoint y: 174, endPoint x: 383, endPoint y: 220, distance: 258.1
click at [383, 220] on div "Overall Organic Performance (Last 30 Days) Compared to: Aug 8, 2025 - Sep 5, 20…" at bounding box center [409, 301] width 580 height 311
click at [383, 220] on p "Content Marketing is all about your search relevance. Organic Growth is the eas…" at bounding box center [409, 212] width 548 height 23
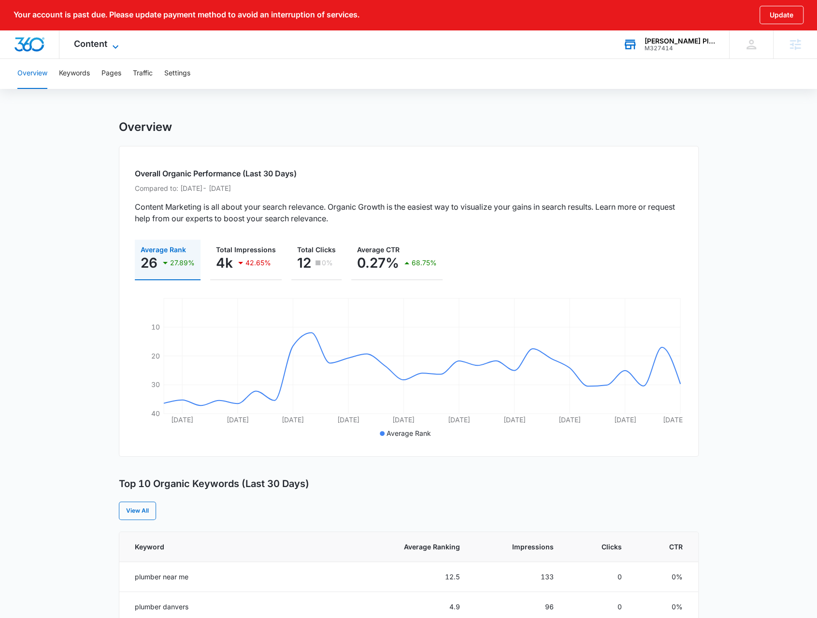
click at [81, 43] on span "Content" at bounding box center [90, 44] width 33 height 10
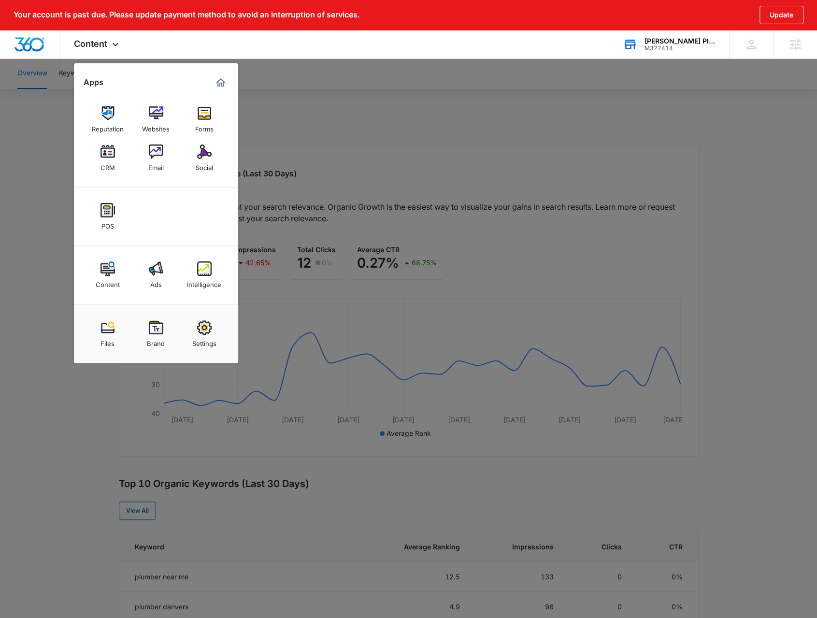
click at [297, 171] on div at bounding box center [408, 309] width 817 height 618
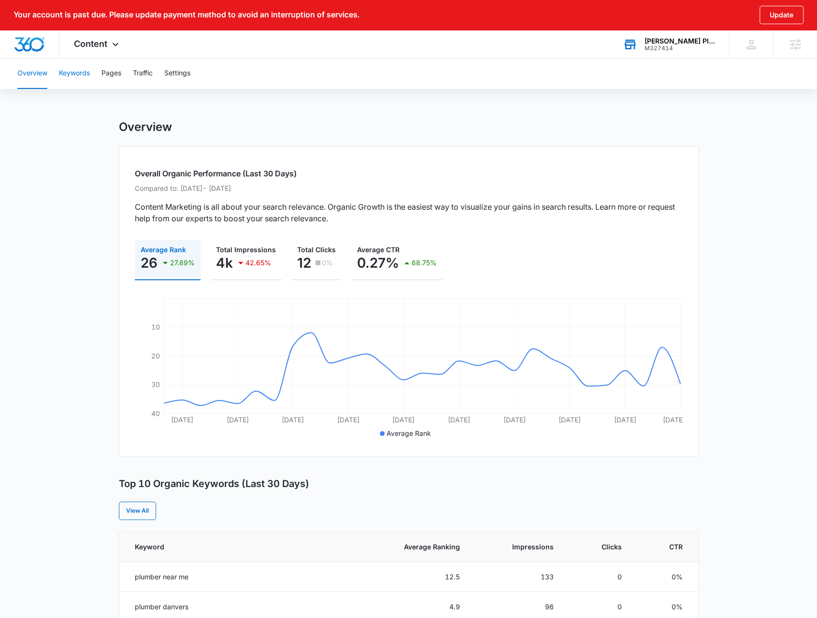
click at [72, 80] on button "Keywords" at bounding box center [74, 73] width 31 height 31
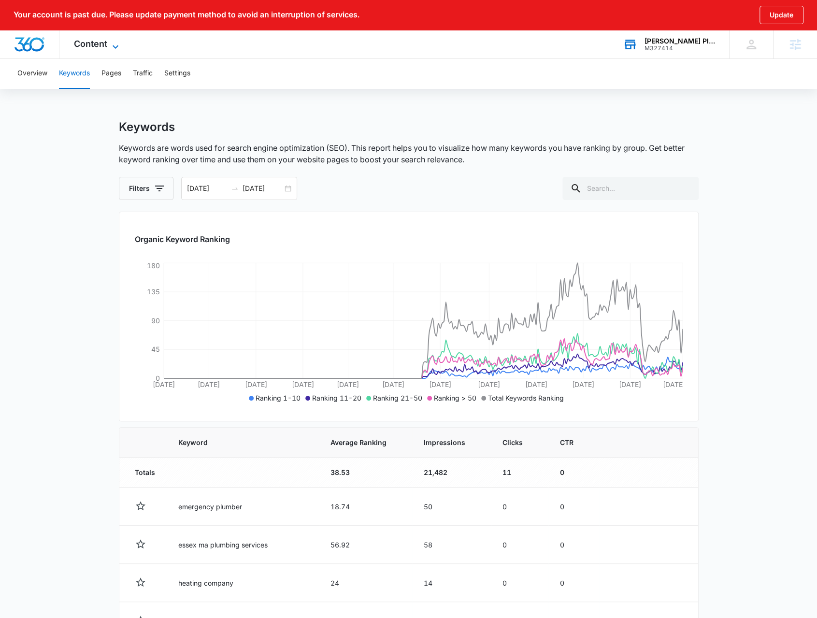
click at [115, 45] on icon at bounding box center [116, 47] width 12 height 12
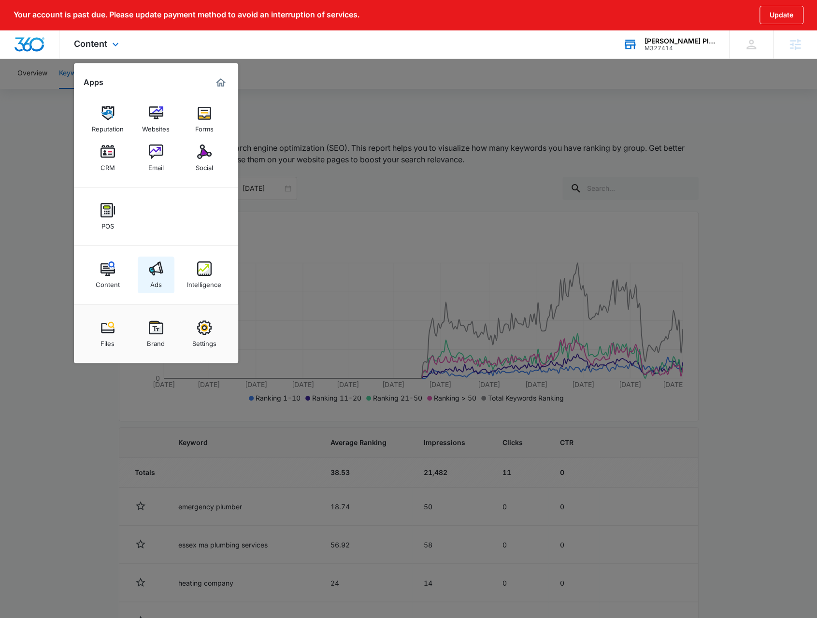
click at [158, 270] on img at bounding box center [156, 268] width 14 height 14
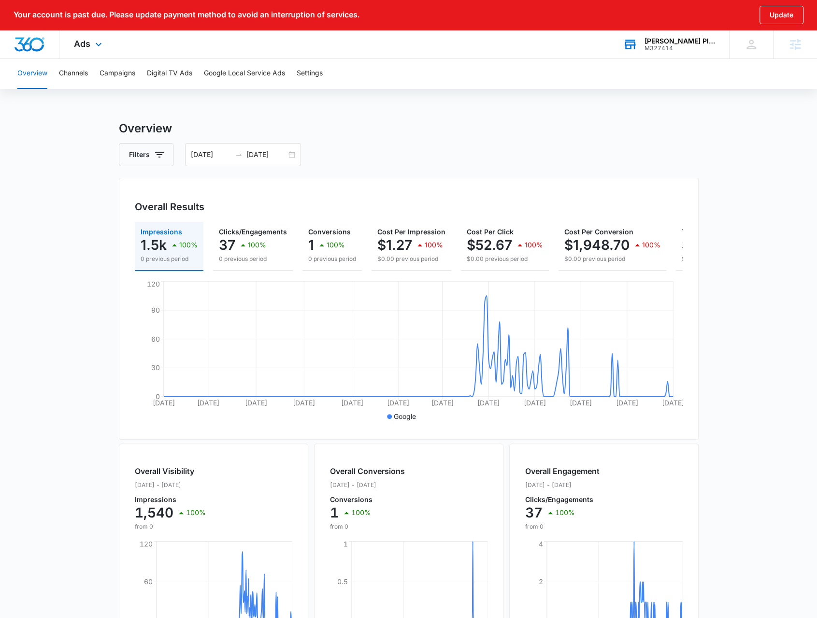
click at [98, 53] on div "Ads Apps Reputation Websites Forms CRM Email Social POS Content Ads Intelligenc…" at bounding box center [88, 44] width 59 height 29
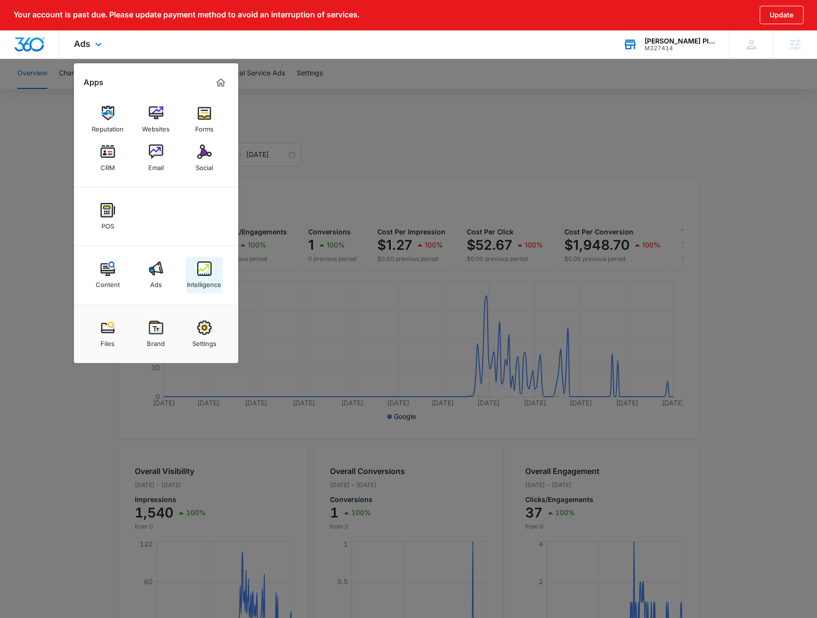
click at [198, 277] on div "Intelligence" at bounding box center [204, 282] width 34 height 13
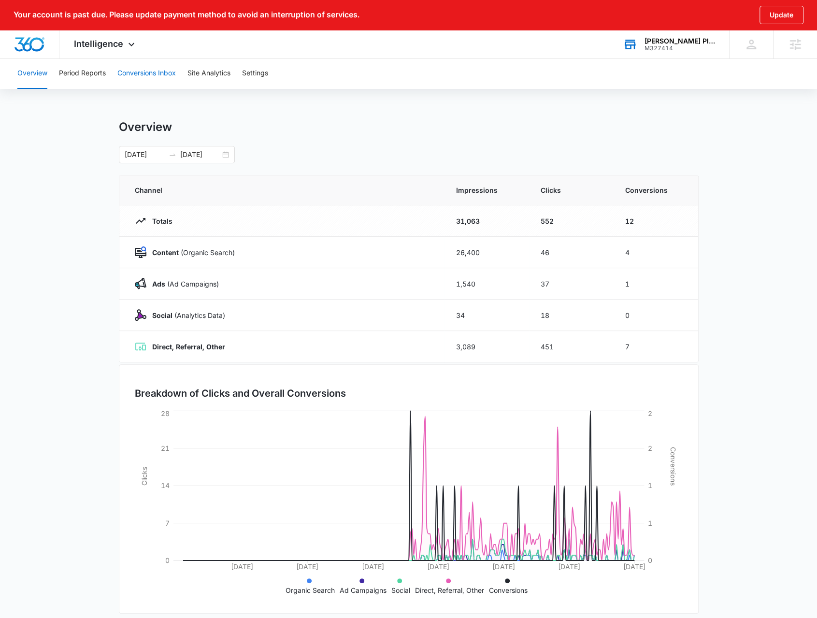
click at [147, 72] on button "Conversions Inbox" at bounding box center [146, 73] width 58 height 31
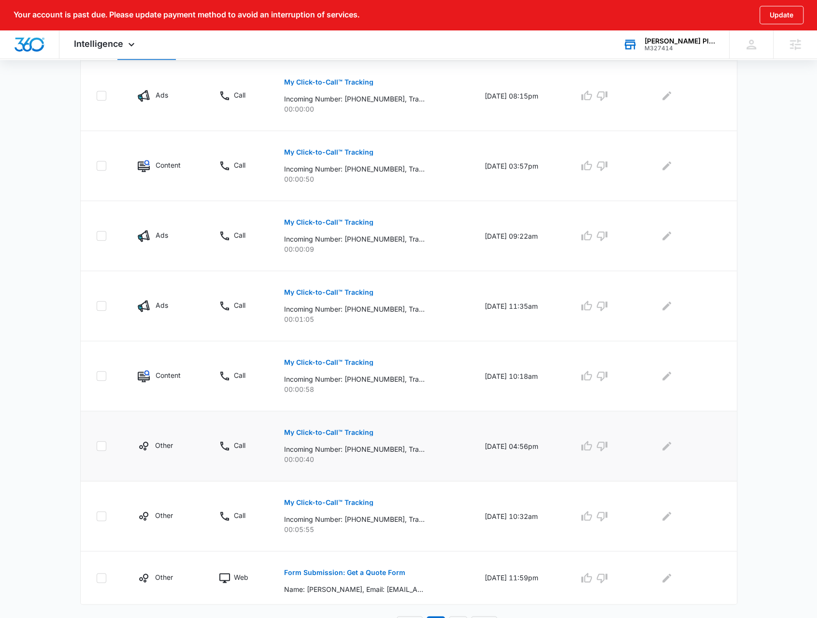
scroll to position [427, 0]
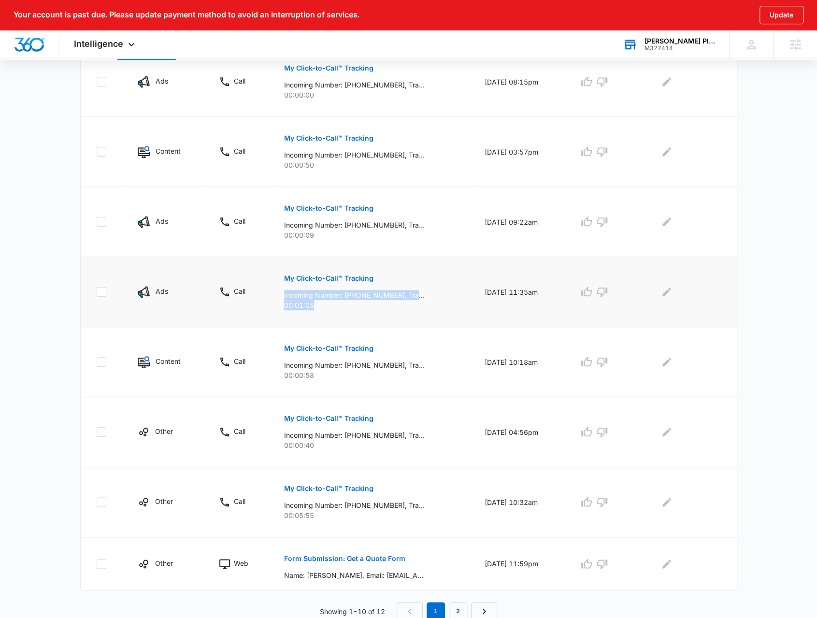
drag, startPoint x: 330, startPoint y: 306, endPoint x: 279, endPoint y: 295, distance: 51.9
click at [284, 295] on div "My Click-to-Call™ Tracking Incoming Number: +16179570539, Tracking Number: +197…" at bounding box center [372, 288] width 177 height 43
drag, startPoint x: 278, startPoint y: 366, endPoint x: 305, endPoint y: 376, distance: 28.7
click at [305, 376] on div "My Click-to-Call™ Tracking Incoming Number: +19787788215, Tracking Number: +197…" at bounding box center [372, 358] width 177 height 43
click at [284, 373] on p "00:00:58" at bounding box center [372, 375] width 177 height 10
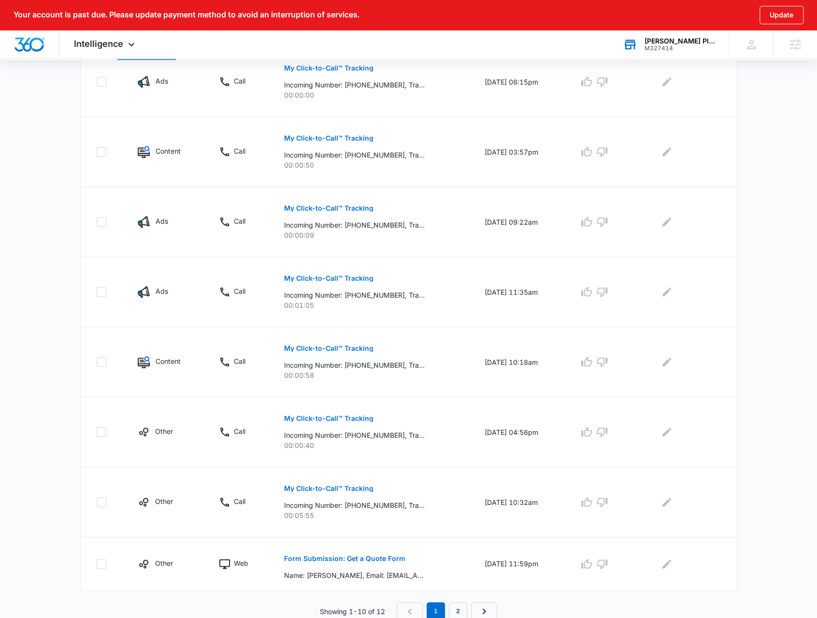
click at [67, 320] on main "Filters 09/07/2025 10/07/2025 New Conversion Total Conversions: 12 Ads Content …" at bounding box center [408, 146] width 817 height 948
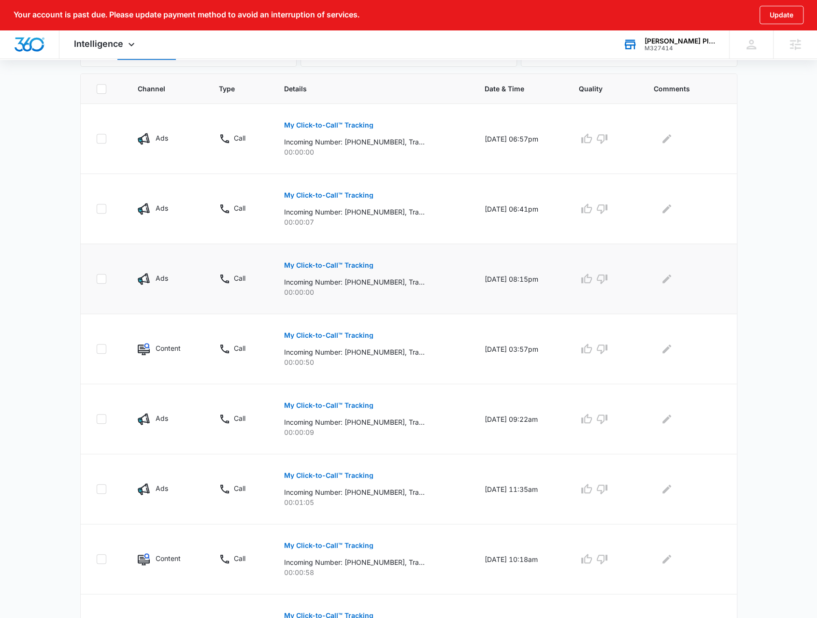
scroll to position [338, 0]
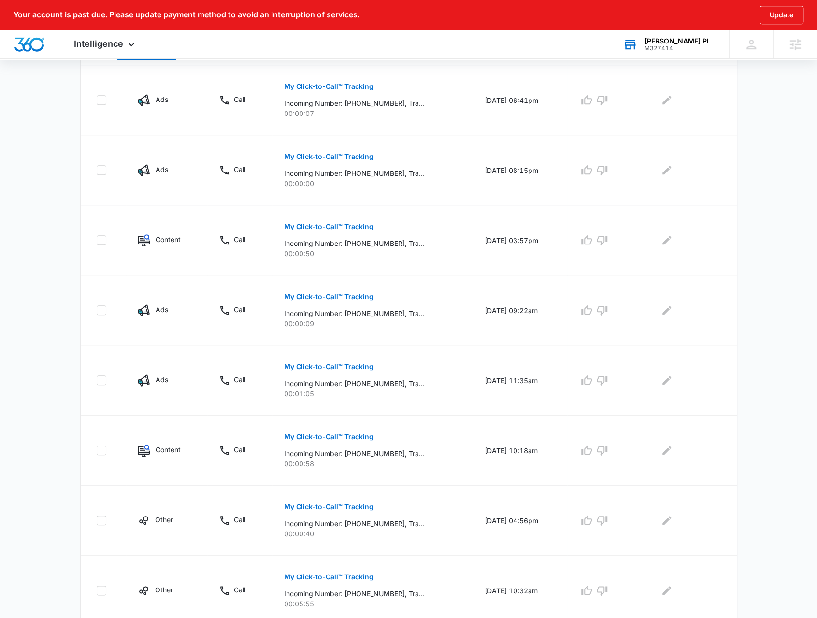
drag, startPoint x: 80, startPoint y: 342, endPoint x: 77, endPoint y: 308, distance: 33.5
click at [77, 308] on div "Total Conversions: 12 Ads Content Social Other From Calls: 10 Ads Content Socia…" at bounding box center [409, 253] width 676 height 911
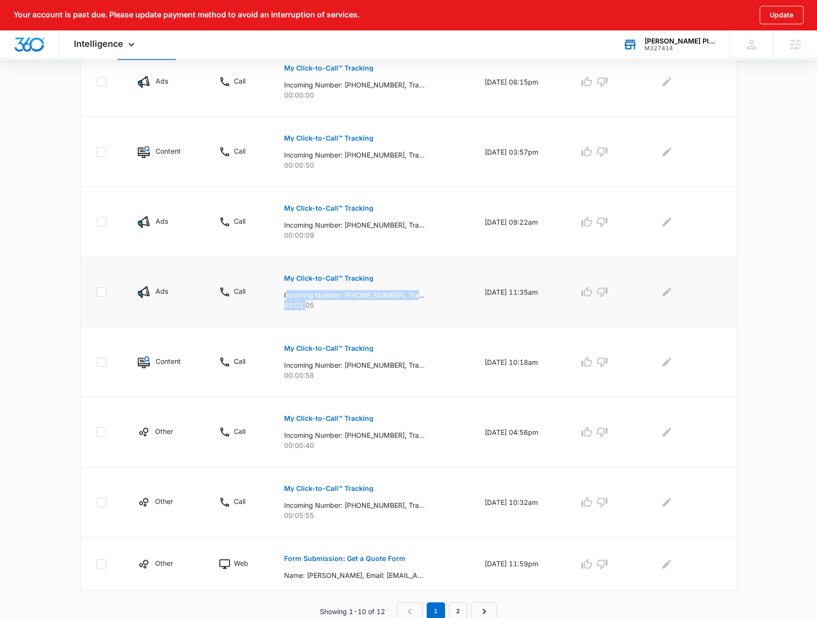
drag, startPoint x: 280, startPoint y: 293, endPoint x: 301, endPoint y: 301, distance: 22.6
click at [300, 301] on div "My Click-to-Call™ Tracking Incoming Number: +16179570539, Tracking Number: +197…" at bounding box center [372, 288] width 177 height 43
click at [301, 301] on p "00:01:05" at bounding box center [372, 305] width 177 height 10
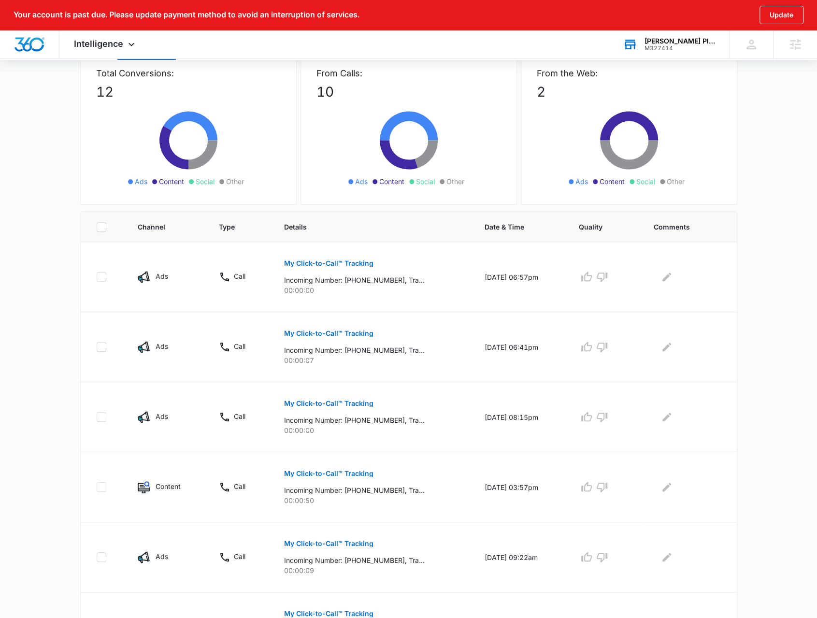
scroll to position [0, 0]
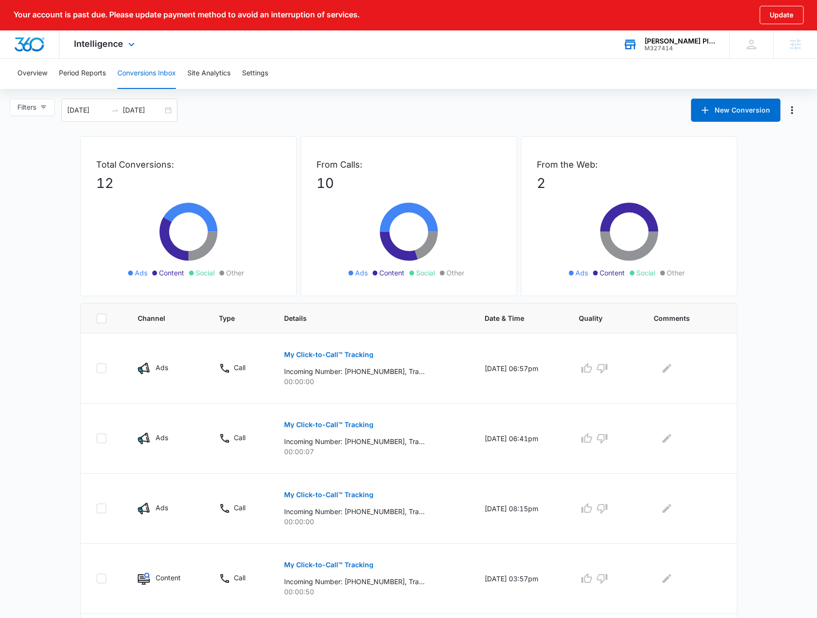
click at [123, 54] on div "Intelligence Apps Reputation Websites Forms CRM Email Social POS Content Ads In…" at bounding box center [105, 44] width 92 height 29
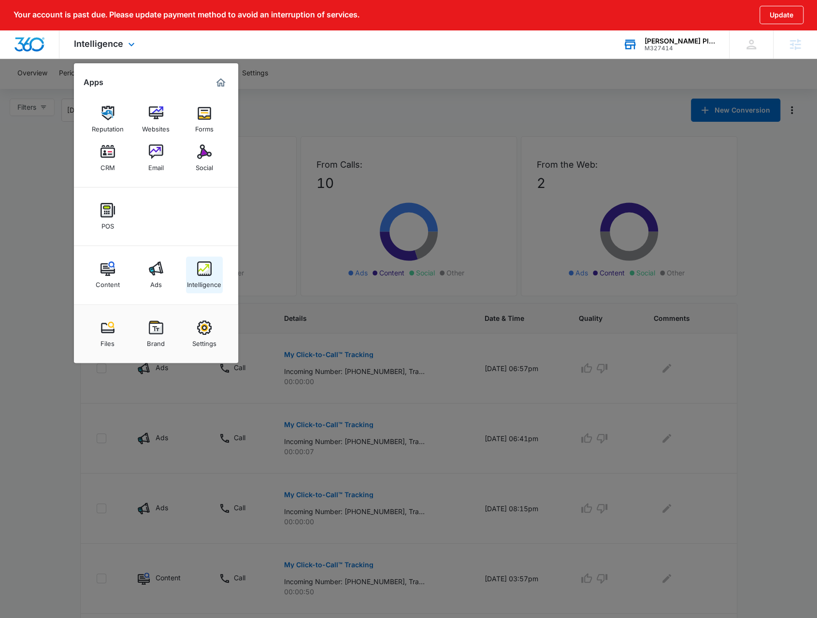
click at [205, 286] on div "Intelligence" at bounding box center [204, 282] width 34 height 13
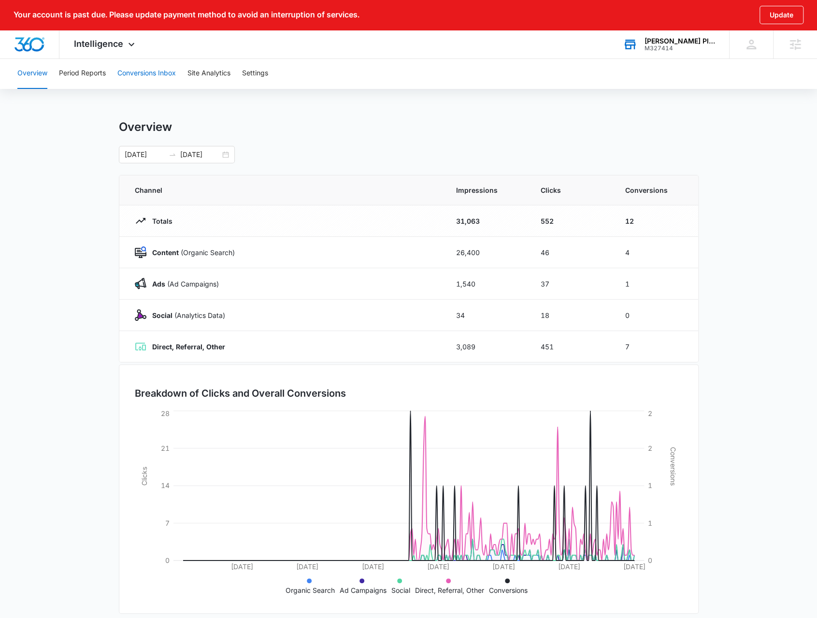
click at [142, 77] on button "Conversions Inbox" at bounding box center [146, 73] width 58 height 31
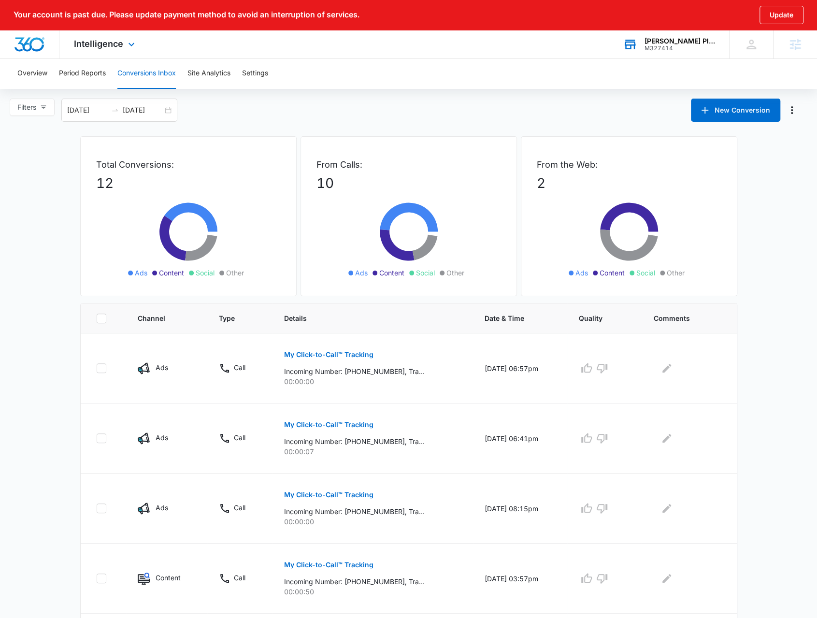
click at [92, 54] on div "Intelligence Apps Reputation Websites Forms CRM Email Social POS Content Ads In…" at bounding box center [105, 44] width 92 height 29
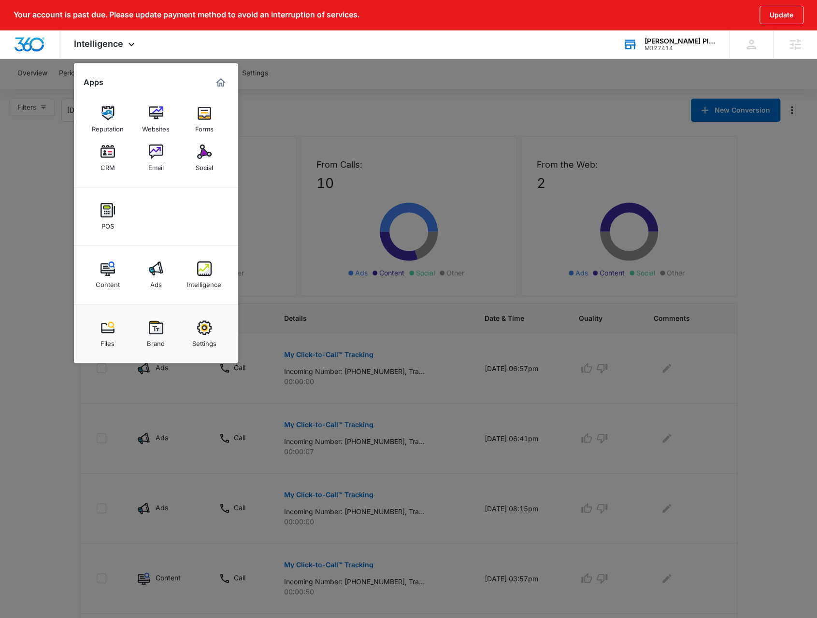
click at [193, 284] on div "Intelligence" at bounding box center [204, 282] width 34 height 13
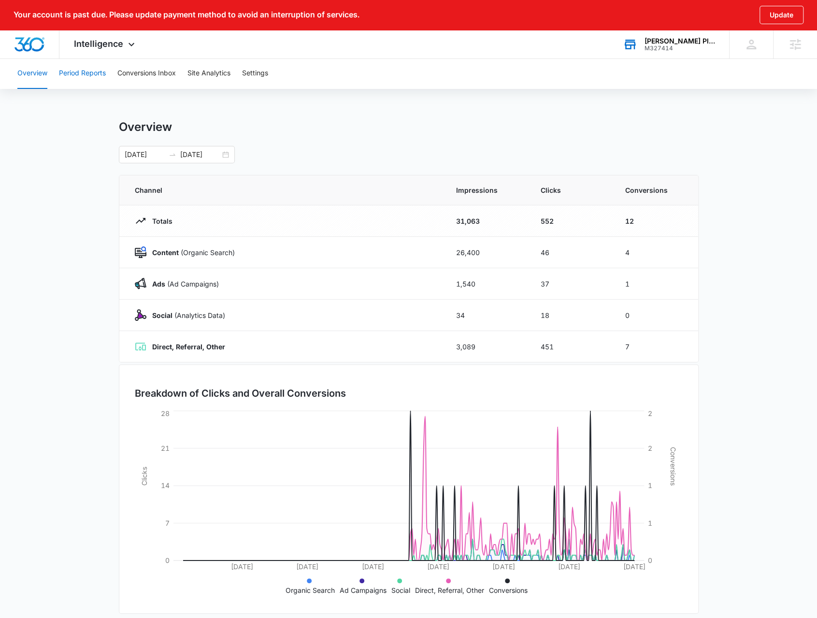
click at [104, 79] on button "Period Reports" at bounding box center [82, 73] width 47 height 31
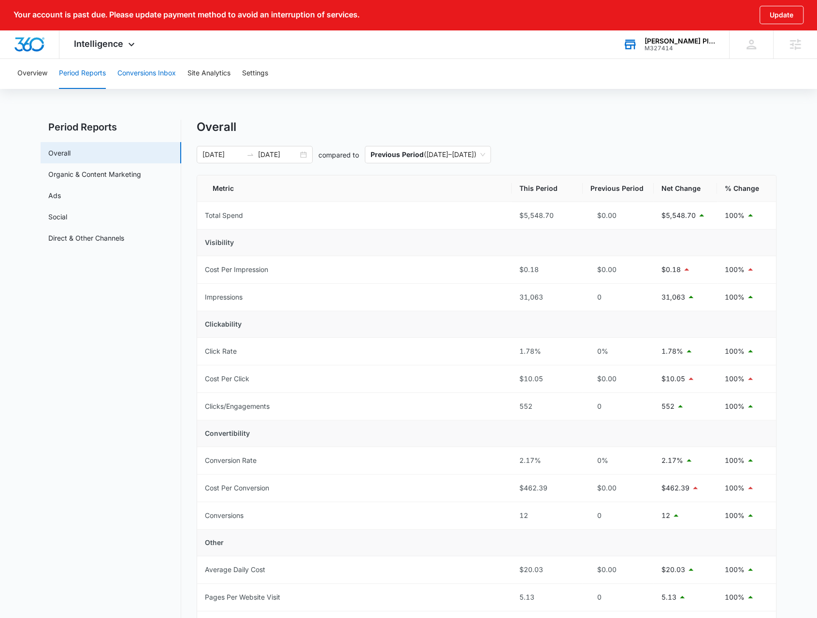
click at [151, 76] on button "Conversions Inbox" at bounding box center [146, 73] width 58 height 31
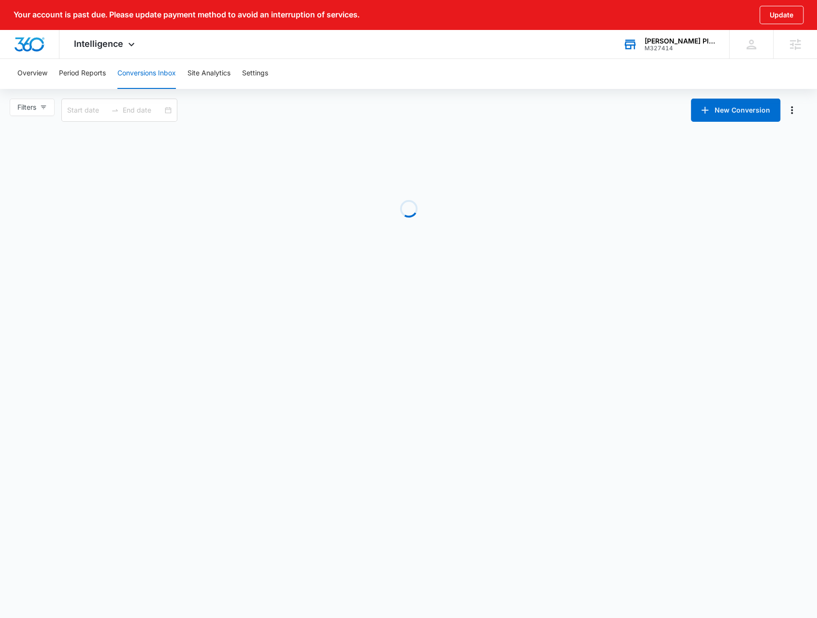
type input "09/07/2025"
type input "10/07/2025"
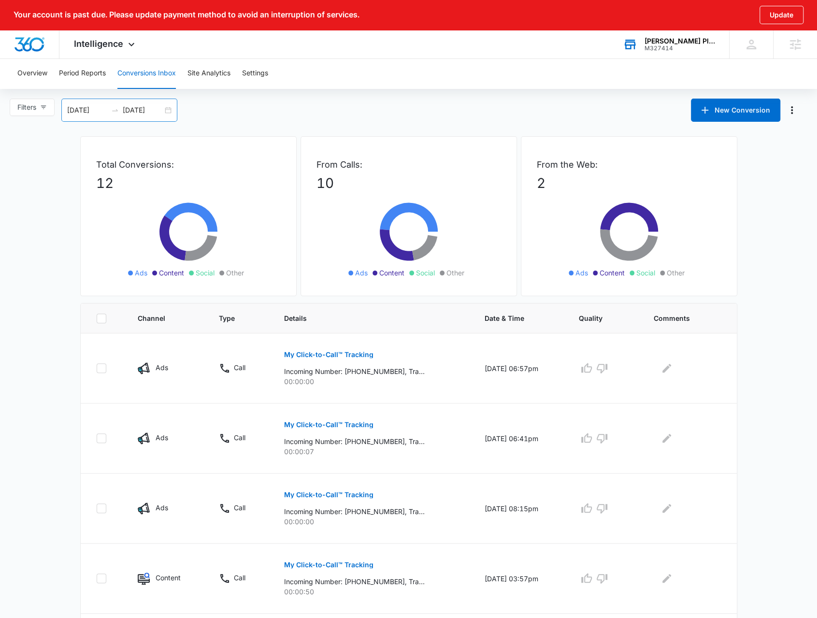
click at [169, 108] on div "09/07/2025 10/07/2025" at bounding box center [119, 110] width 116 height 23
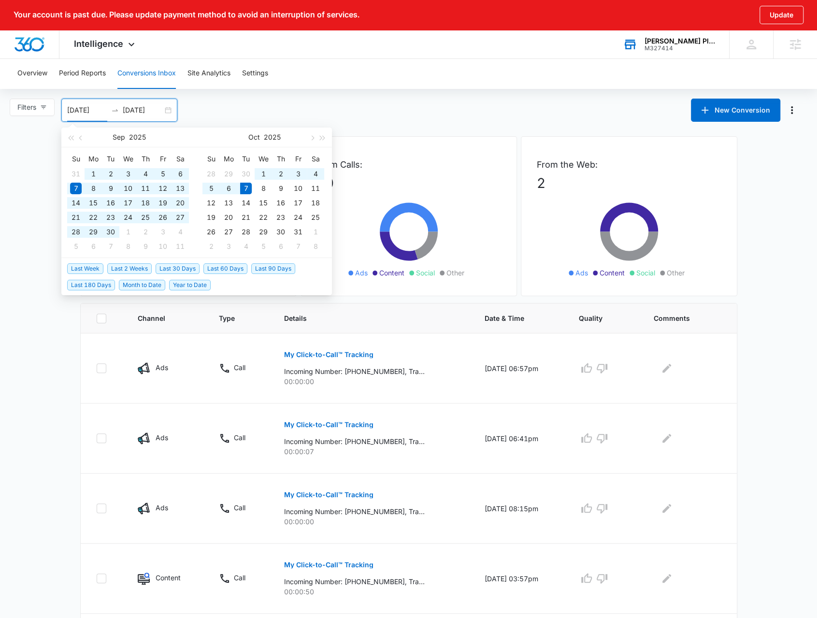
click at [190, 286] on span "Year to Date" at bounding box center [190, 285] width 42 height 11
type input "01/01/2025"
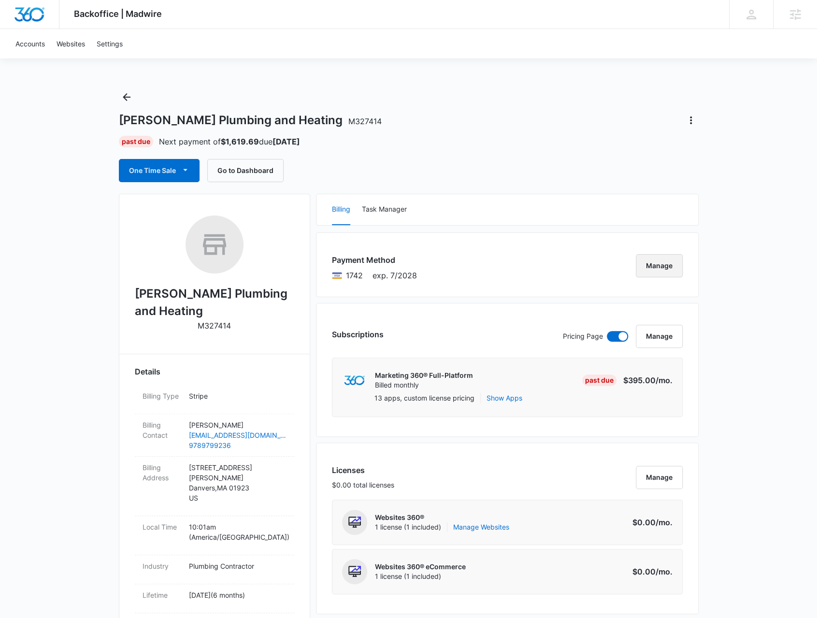
click at [671, 259] on button "Manage" at bounding box center [659, 265] width 47 height 23
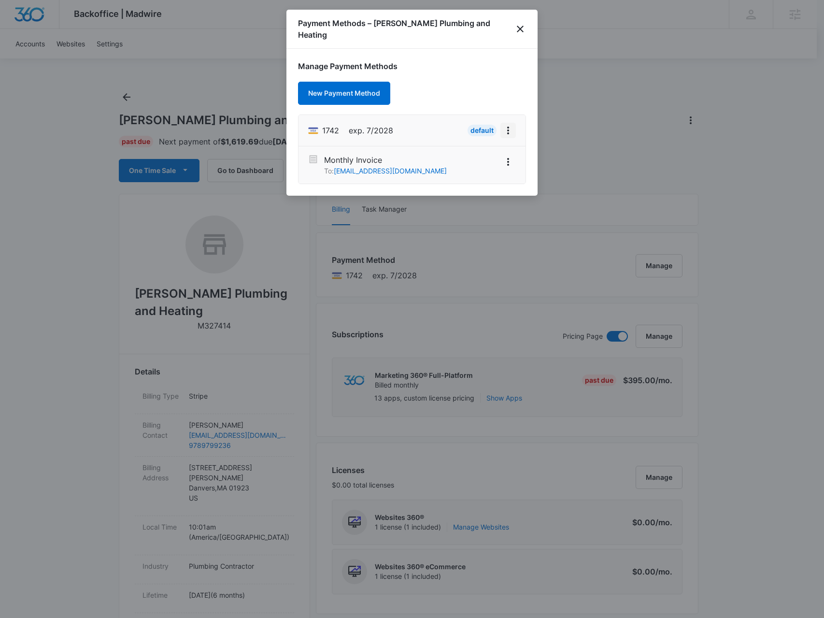
click at [504, 125] on icon "View More" at bounding box center [508, 131] width 12 height 12
click at [497, 156] on button "Retry Charge" at bounding box center [477, 160] width 77 height 14
click at [181, 93] on div at bounding box center [412, 309] width 824 height 618
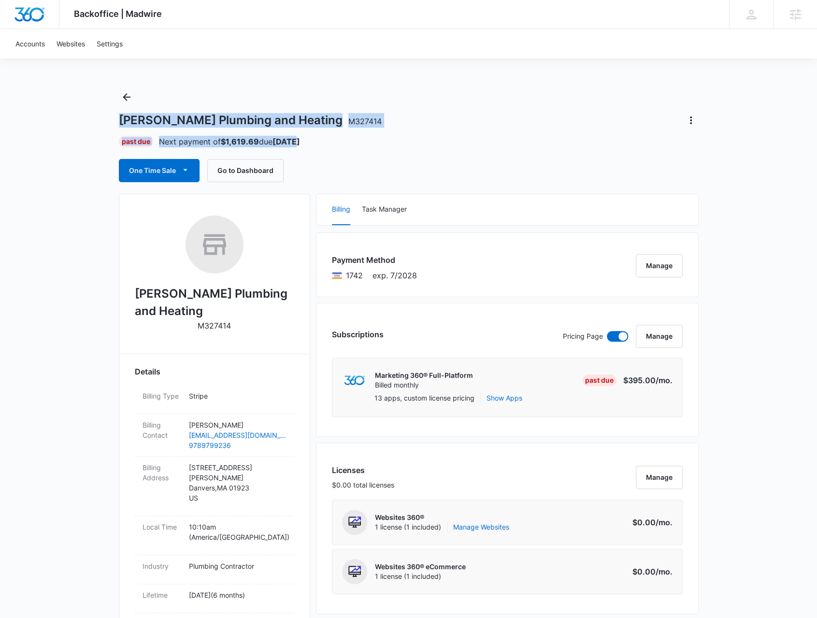
drag, startPoint x: 313, startPoint y: 145, endPoint x: 117, endPoint y: 118, distance: 198.0
drag, startPoint x: 117, startPoint y: 118, endPoint x: 317, endPoint y: 118, distance: 200.0
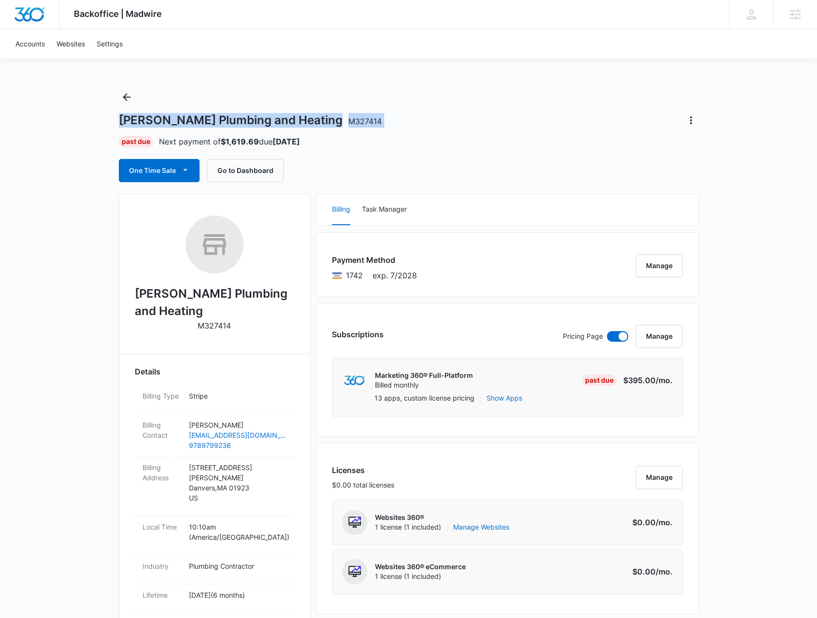
click at [317, 118] on div "[PERSON_NAME] Plumbing and Heating M327414" at bounding box center [409, 120] width 580 height 15
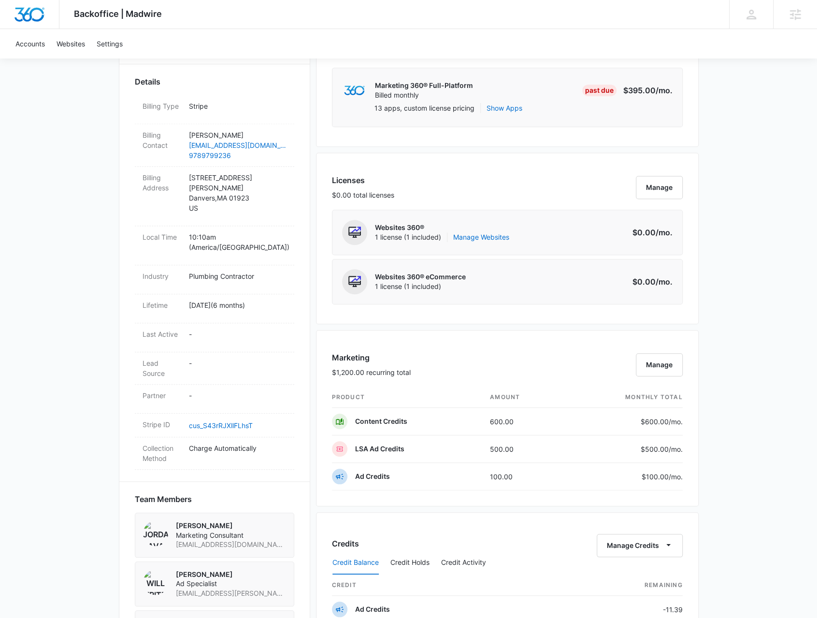
scroll to position [580, 0]
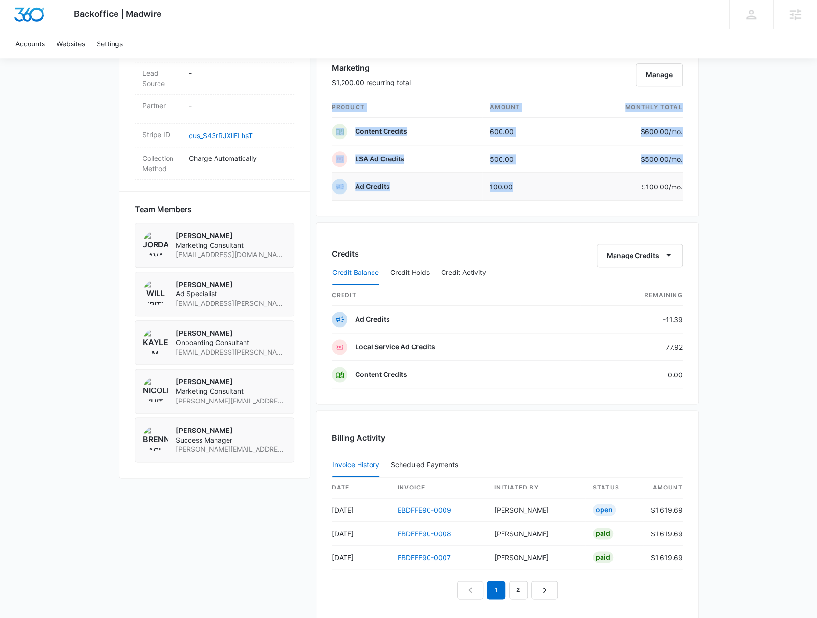
drag, startPoint x: 327, startPoint y: 185, endPoint x: 517, endPoint y: 175, distance: 190.6
click at [517, 175] on div "Marketing $1,200.00 recurring total Manage product amount monthly total Content…" at bounding box center [507, 128] width 383 height 176
click at [516, 175] on td "100.00" at bounding box center [523, 187] width 83 height 28
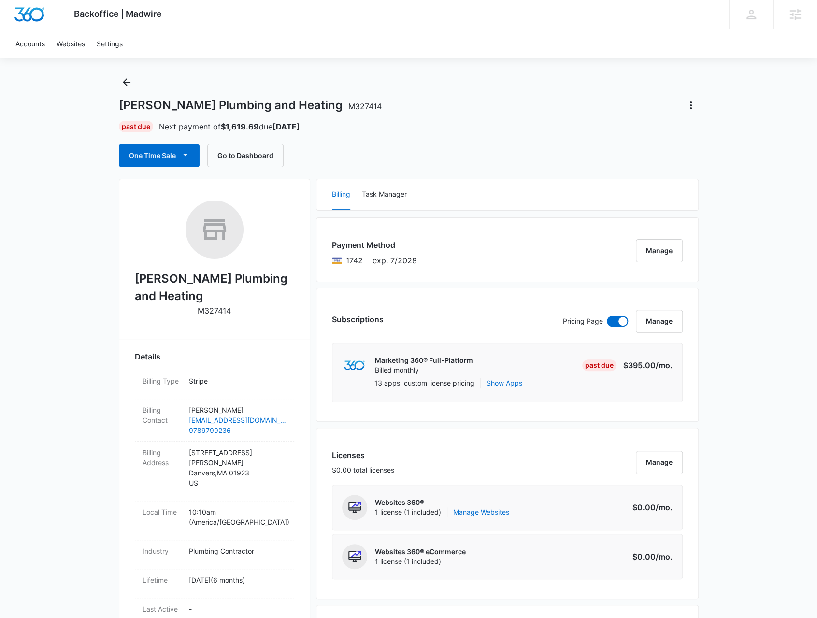
scroll to position [0, 0]
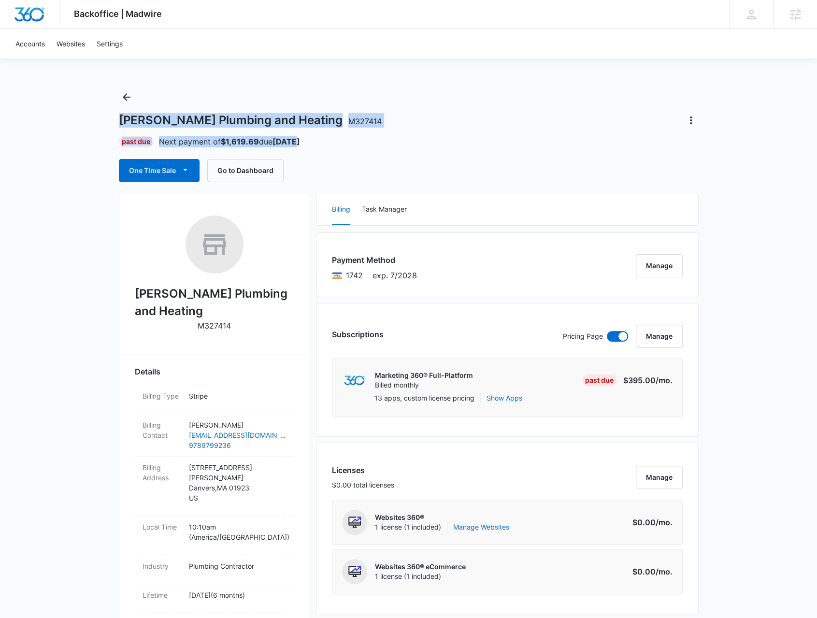
drag, startPoint x: 309, startPoint y: 142, endPoint x: 119, endPoint y: 119, distance: 191.2
click at [119, 119] on div "[PERSON_NAME] Plumbing and Heating M327414 Past Due Next payment of $1,619.69 d…" at bounding box center [409, 135] width 580 height 93
click at [119, 119] on h1 "[PERSON_NAME] Plumbing and Heating M327414" at bounding box center [250, 120] width 263 height 14
drag, startPoint x: 119, startPoint y: 119, endPoint x: 305, endPoint y: 139, distance: 187.5
click at [305, 139] on div "[PERSON_NAME] Plumbing and Heating M327414 Past Due Next payment of $1,619.69 d…" at bounding box center [409, 135] width 580 height 93
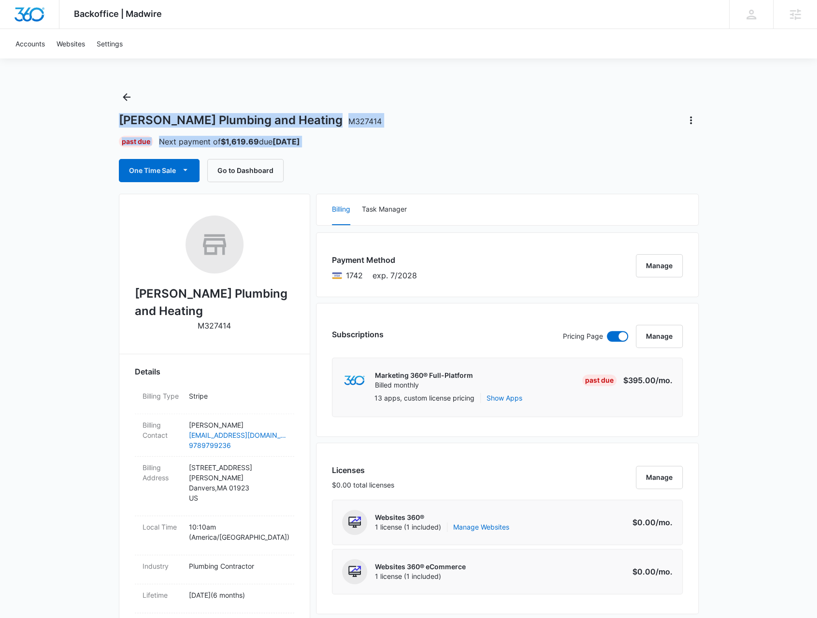
click at [305, 139] on div "Past Due Next payment of $1,619.69 due [DATE]" at bounding box center [409, 142] width 580 height 12
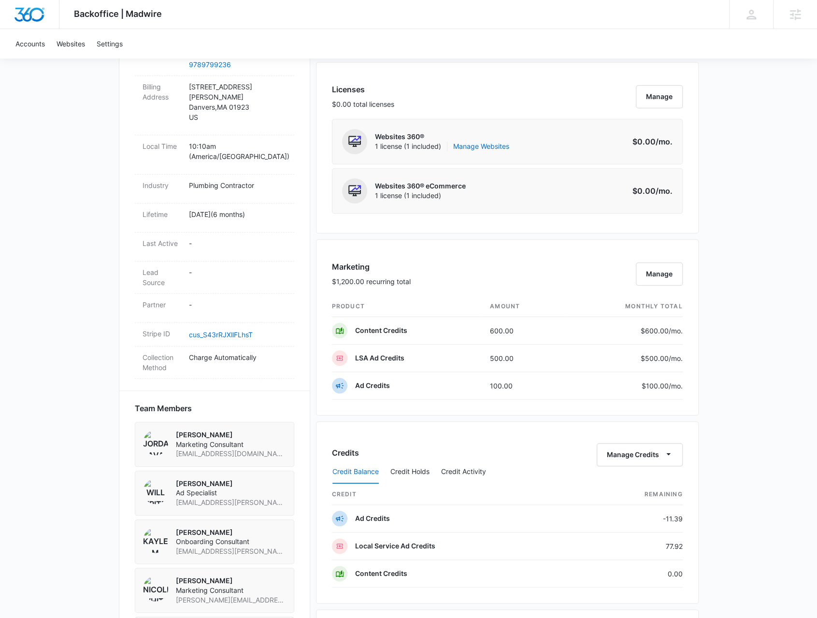
scroll to position [386, 0]
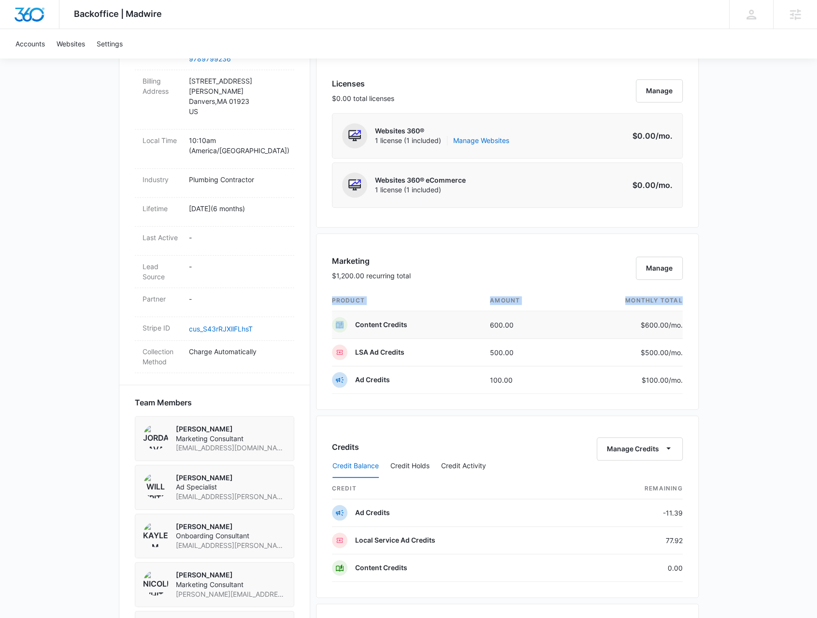
drag, startPoint x: 683, startPoint y: 320, endPoint x: 355, endPoint y: 316, distance: 328.1
click at [355, 316] on div "Marketing $1,200.00 recurring total Manage product amount monthly total Content…" at bounding box center [507, 321] width 383 height 176
click at [356, 317] on div "Content Credits" at bounding box center [381, 324] width 52 height 15
drag, startPoint x: 357, startPoint y: 317, endPoint x: 685, endPoint y: 328, distance: 328.7
click at [685, 328] on div "Marketing $1,200.00 recurring total Manage product amount monthly total Content…" at bounding box center [507, 321] width 383 height 176
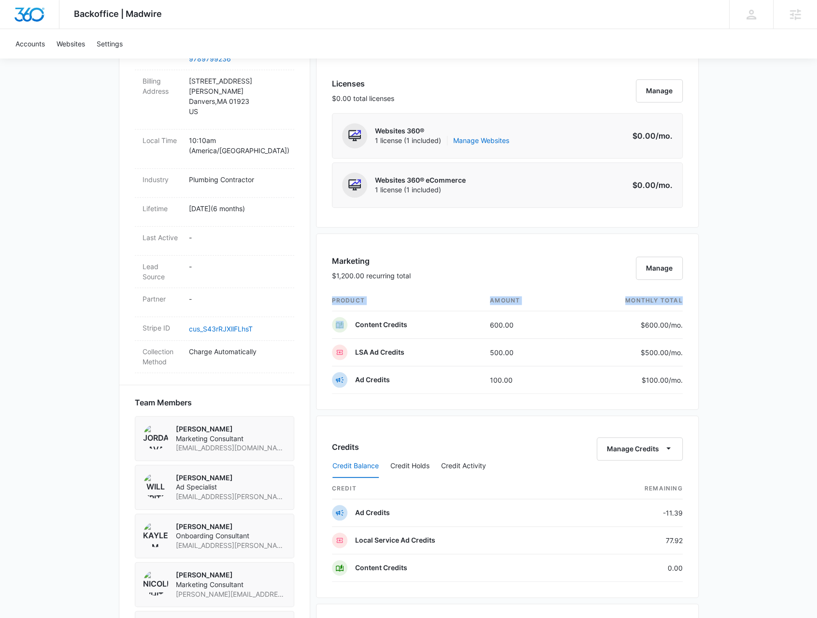
click at [685, 328] on div "Marketing $1,200.00 recurring total Manage product amount monthly total Content…" at bounding box center [507, 321] width 383 height 176
drag, startPoint x: 682, startPoint y: 320, endPoint x: 351, endPoint y: 322, distance: 330.9
click at [351, 322] on div "Marketing $1,200.00 recurring total Manage product amount monthly total Content…" at bounding box center [507, 321] width 383 height 176
click at [351, 322] on div "Content Credits" at bounding box center [369, 324] width 75 height 15
drag, startPoint x: 351, startPoint y: 322, endPoint x: 682, endPoint y: 315, distance: 330.5
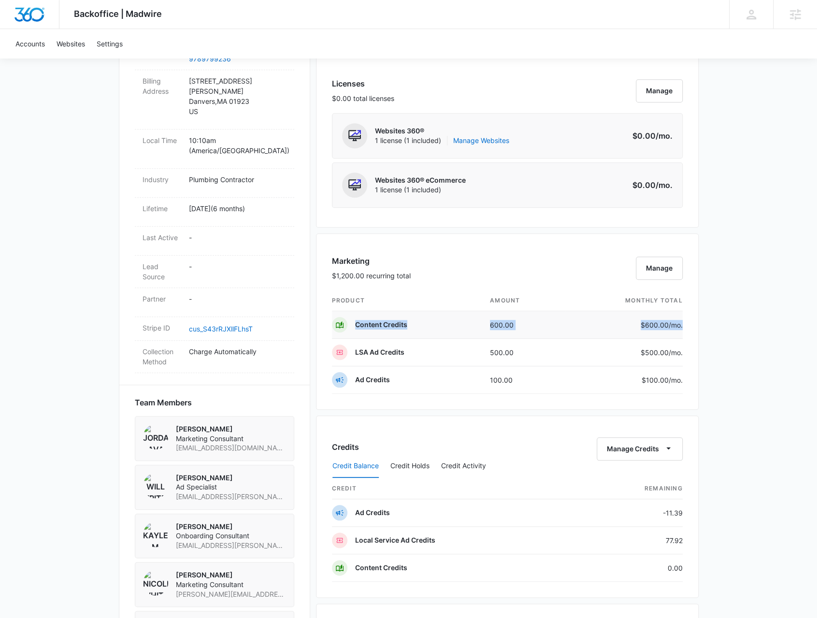
click at [682, 315] on tr "Content Credits 600.00 $600.00 /mo." at bounding box center [507, 325] width 351 height 28
click at [500, 330] on td "600.00" at bounding box center [523, 325] width 83 height 28
drag, startPoint x: 355, startPoint y: 319, endPoint x: 683, endPoint y: 315, distance: 328.1
click at [683, 315] on div "Marketing $1,200.00 recurring total Manage product amount monthly total Content…" at bounding box center [507, 321] width 383 height 176
click at [679, 339] on td "$500.00 /mo." at bounding box center [624, 353] width 118 height 28
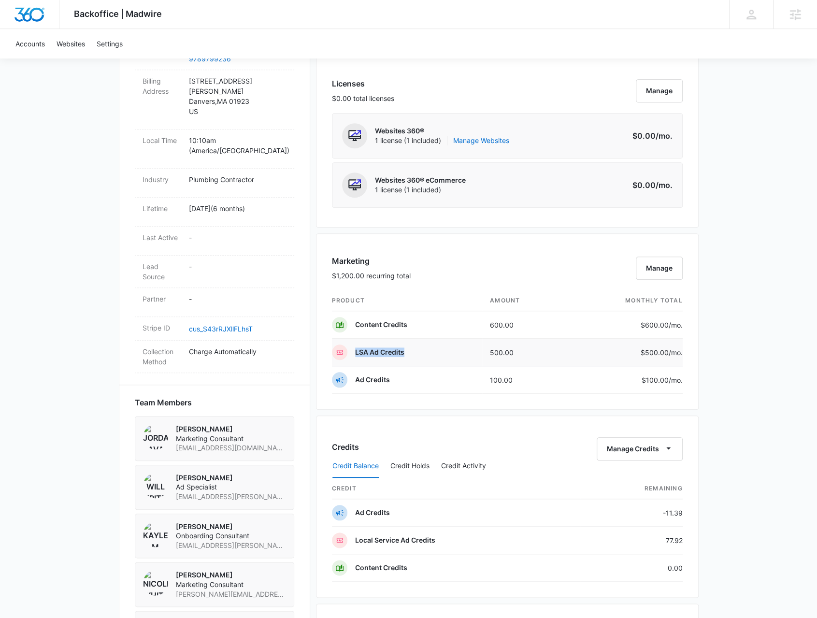
drag, startPoint x: 351, startPoint y: 348, endPoint x: 406, endPoint y: 351, distance: 55.1
click at [406, 351] on td "LSA Ad Credits" at bounding box center [407, 353] width 151 height 28
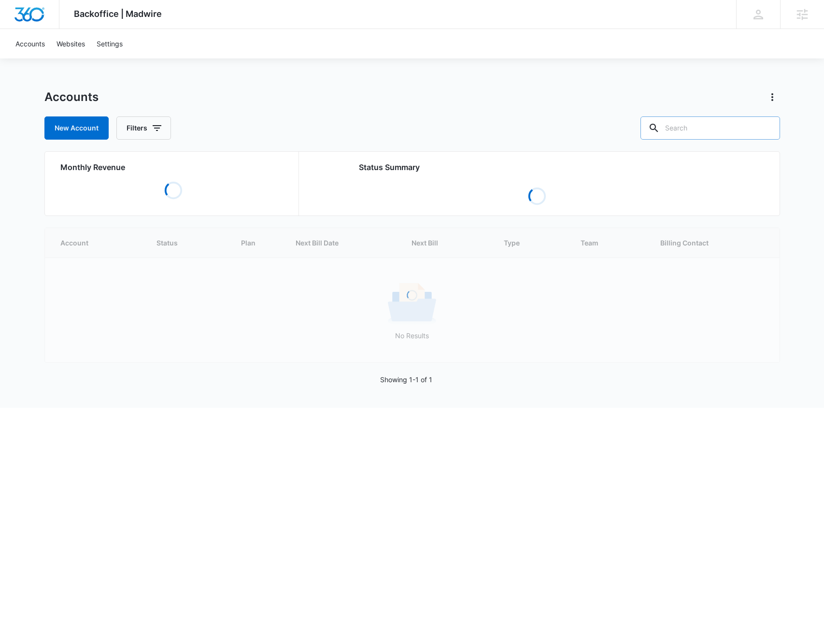
click at [720, 131] on input "text" at bounding box center [711, 127] width 140 height 23
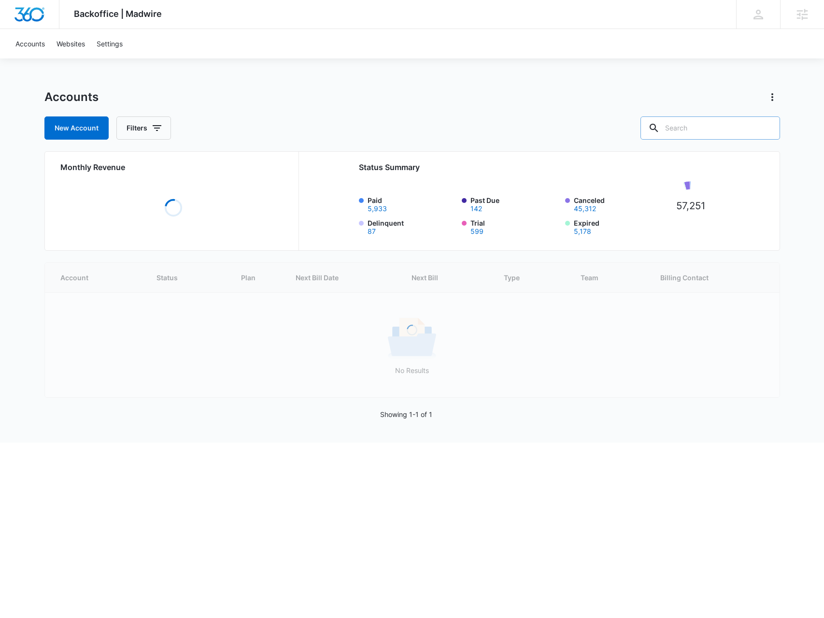
paste input "M323868"
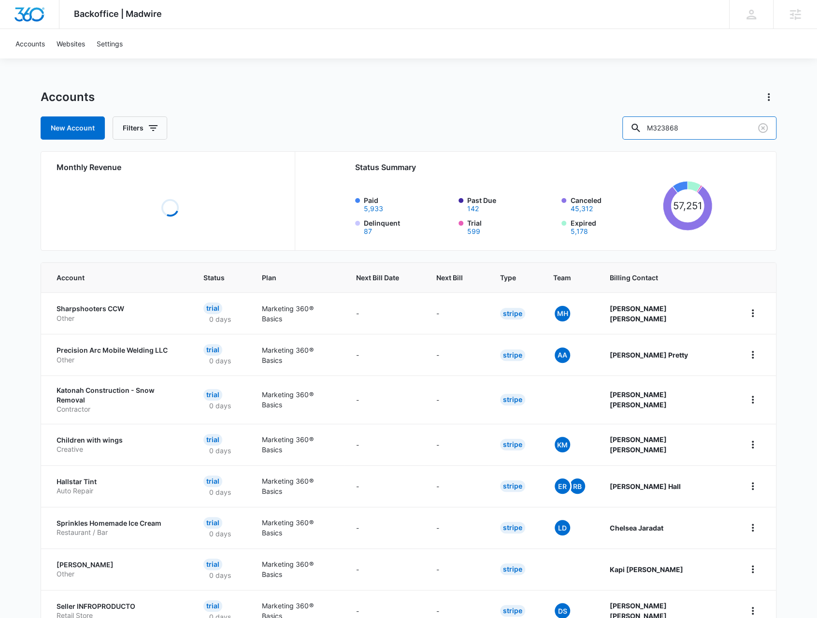
type input "M323868"
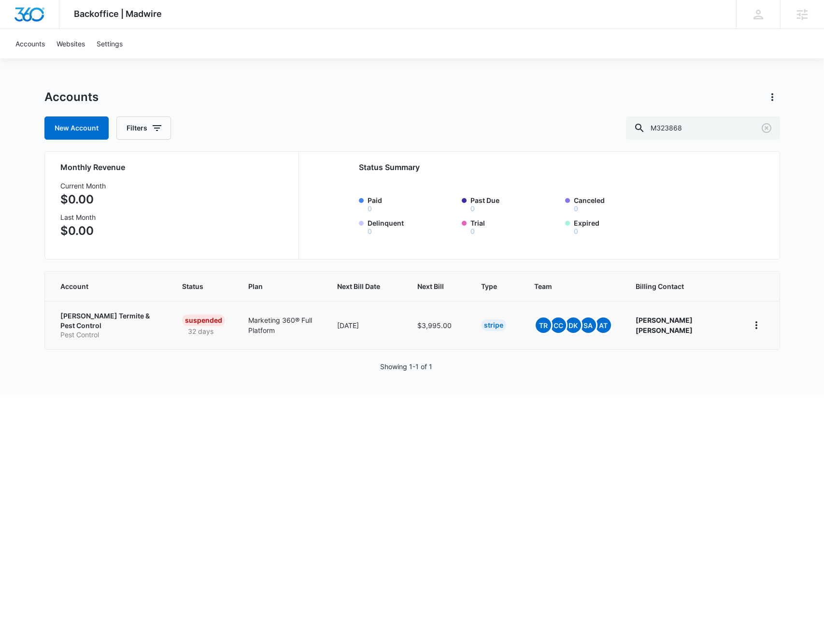
click at [88, 330] on p "Pest Control" at bounding box center [109, 335] width 99 height 10
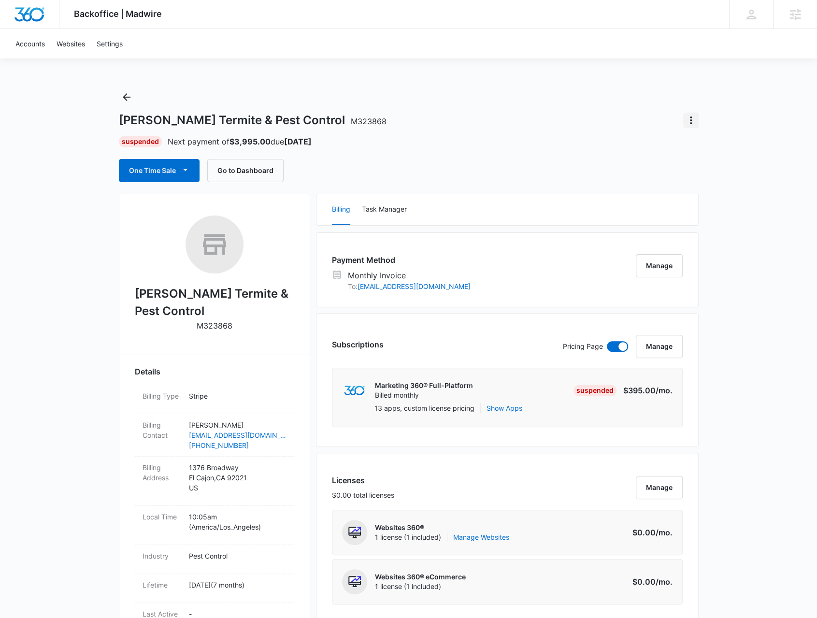
click at [687, 121] on icon "Actions" at bounding box center [691, 120] width 12 height 12
click at [699, 145] on div "Close Account" at bounding box center [717, 147] width 45 height 7
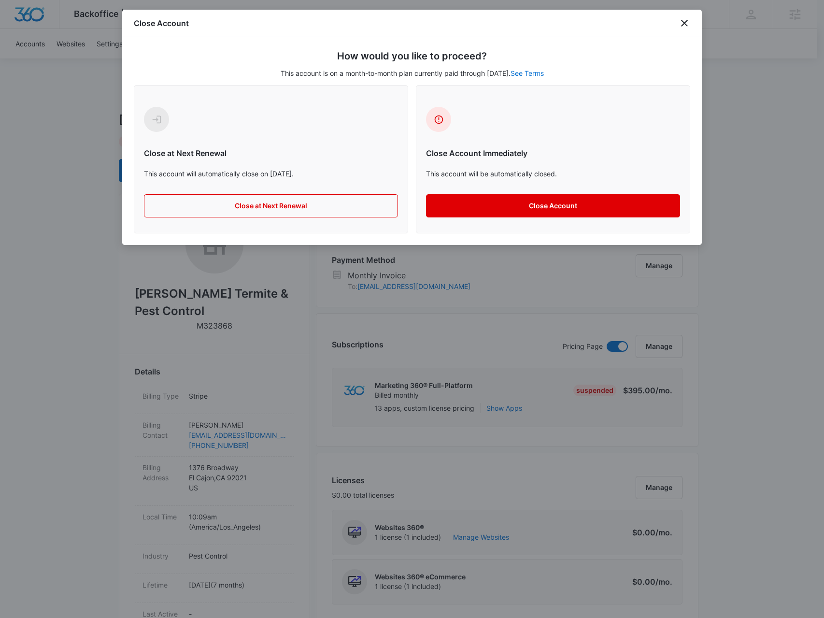
click at [451, 203] on button "Close Account" at bounding box center [553, 205] width 254 height 23
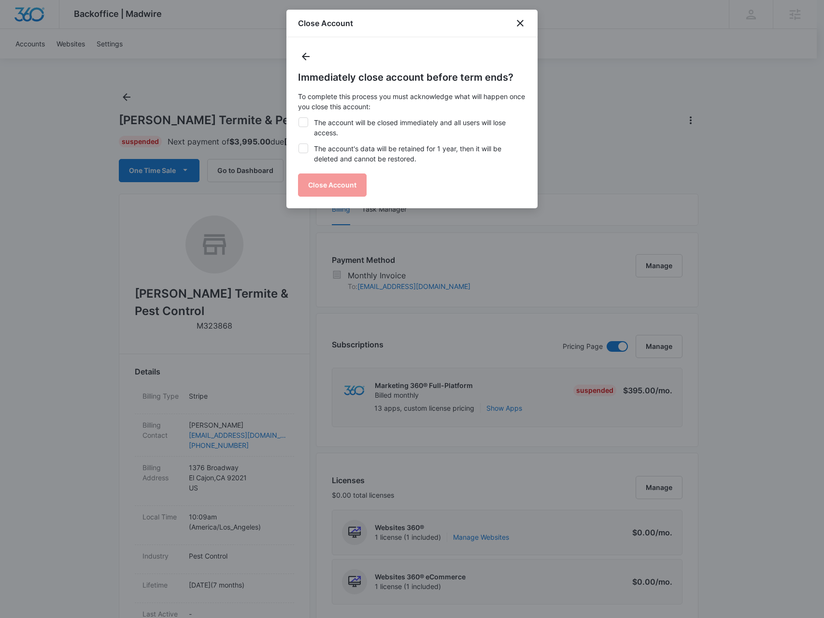
click at [333, 124] on label "The account will be closed immediately and all users will lose access." at bounding box center [412, 127] width 228 height 20
click at [299, 118] on input "The account will be closed immediately and all users will lose access." at bounding box center [298, 117] width 0 height 0
checkbox input "true"
click at [329, 152] on label "The account's data will be retained for 1 year, then it will be deleted and can…" at bounding box center [412, 153] width 228 height 20
click at [299, 144] on input "The account's data will be retained for 1 year, then it will be deleted and can…" at bounding box center [298, 143] width 0 height 0
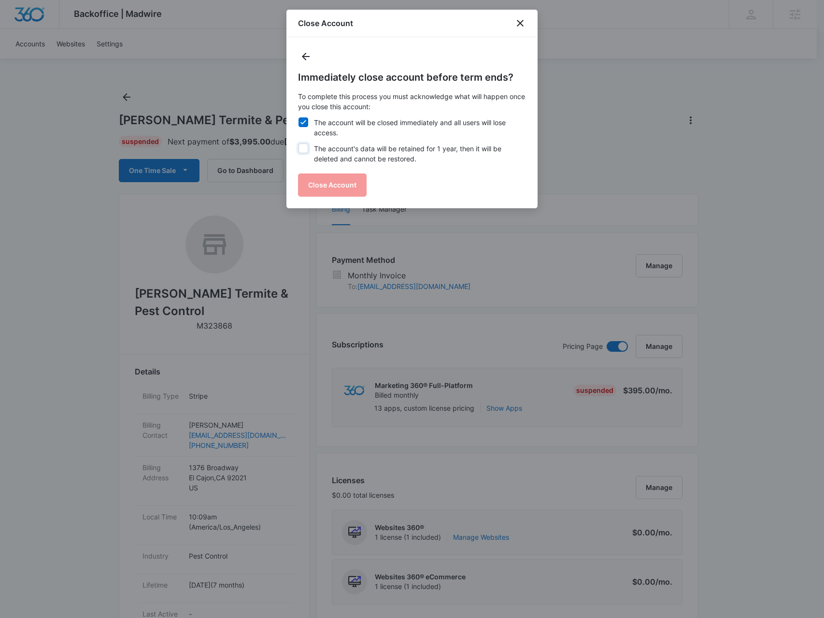
checkbox input "true"
click at [336, 187] on button "Close Account" at bounding box center [332, 184] width 69 height 23
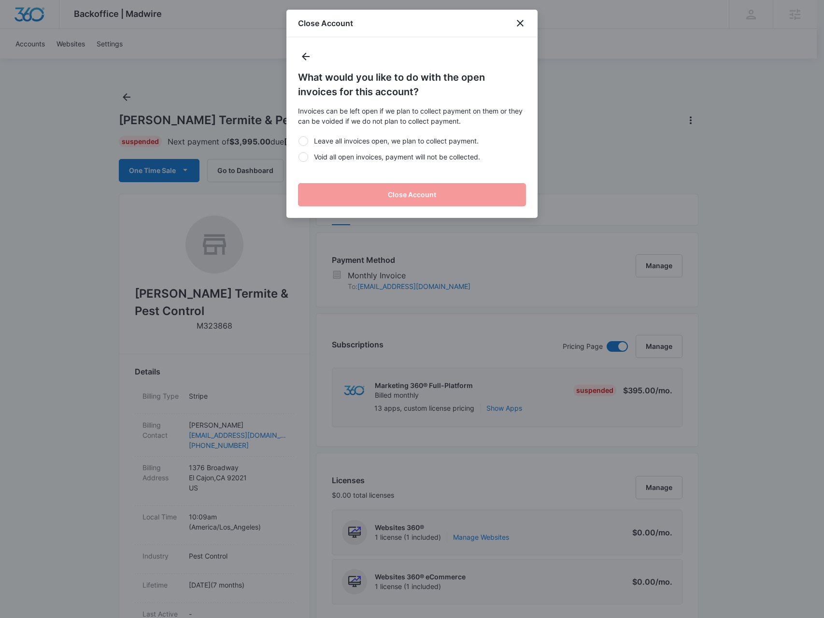
click at [344, 152] on label "Void all open invoices, payment will not be collected." at bounding box center [412, 157] width 228 height 10
click at [299, 157] on input "Void all open invoices, payment will not be collected." at bounding box center [298, 157] width 0 height 0
radio input "true"
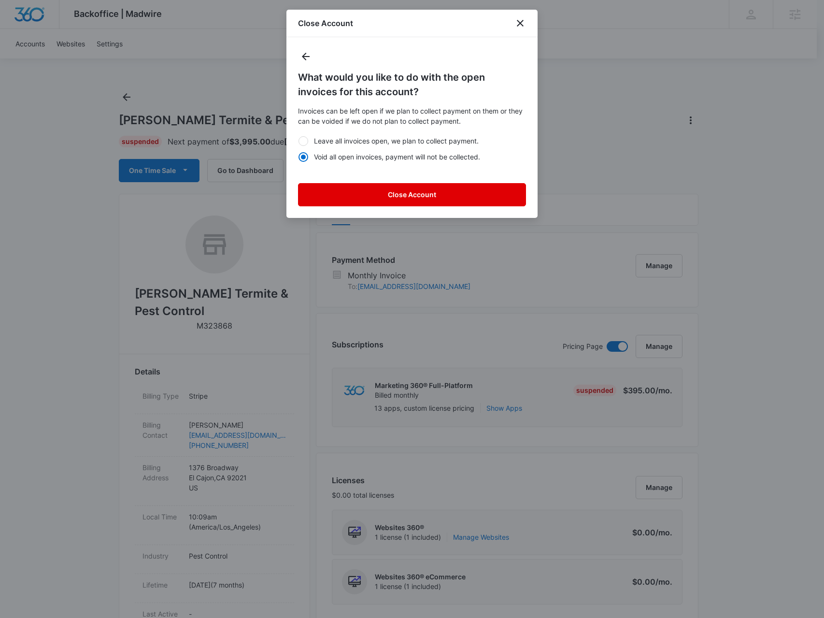
click at [340, 183] on button "Close Account" at bounding box center [412, 194] width 228 height 23
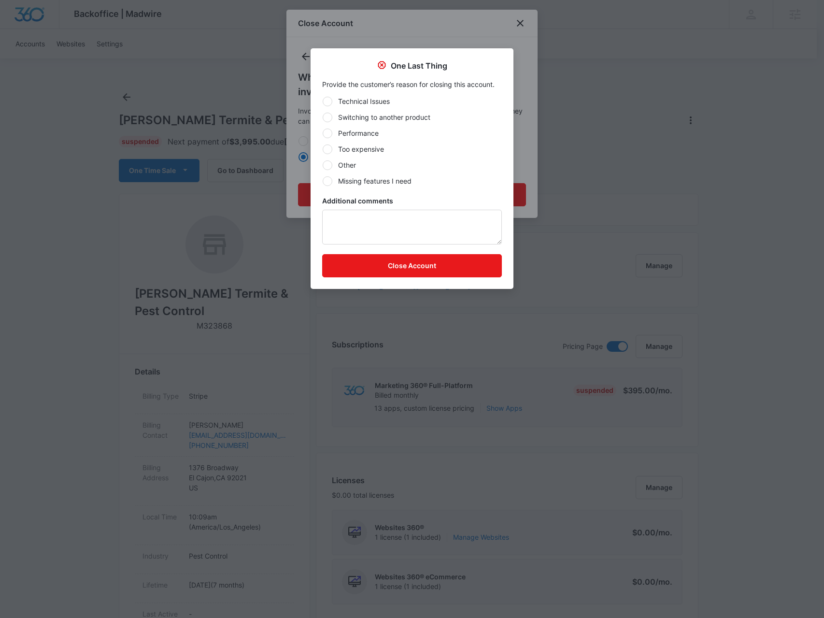
click at [333, 159] on div "Technical Issues Switching to another product Performance Too expensive Other M…" at bounding box center [412, 141] width 180 height 90
click at [330, 162] on div at bounding box center [328, 165] width 10 height 10
click at [323, 165] on input "Other" at bounding box center [322, 165] width 0 height 0
radio input "true"
click at [335, 220] on textarea "Additional comments" at bounding box center [412, 227] width 180 height 35
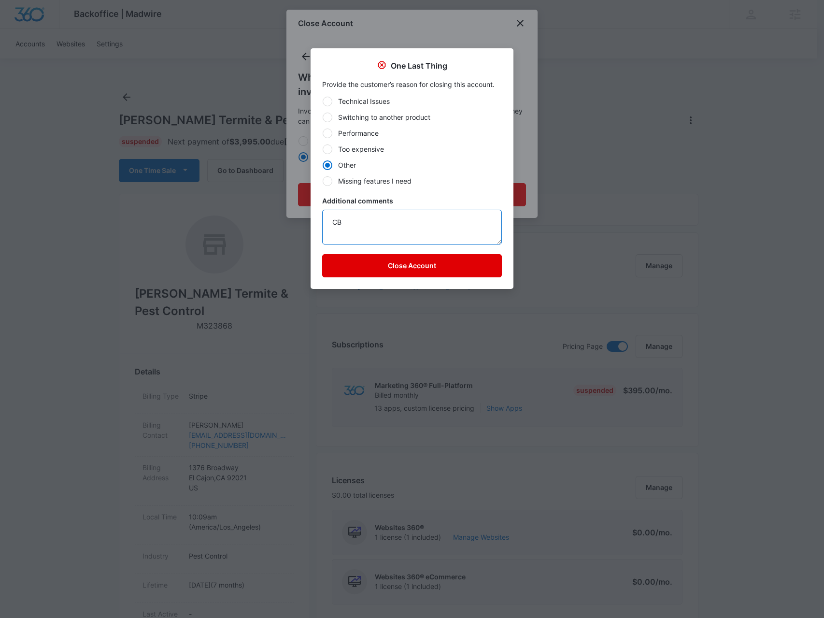
type textarea "CB"
click at [415, 261] on button "Close Account" at bounding box center [412, 265] width 180 height 23
